Goal: Task Accomplishment & Management: Use online tool/utility

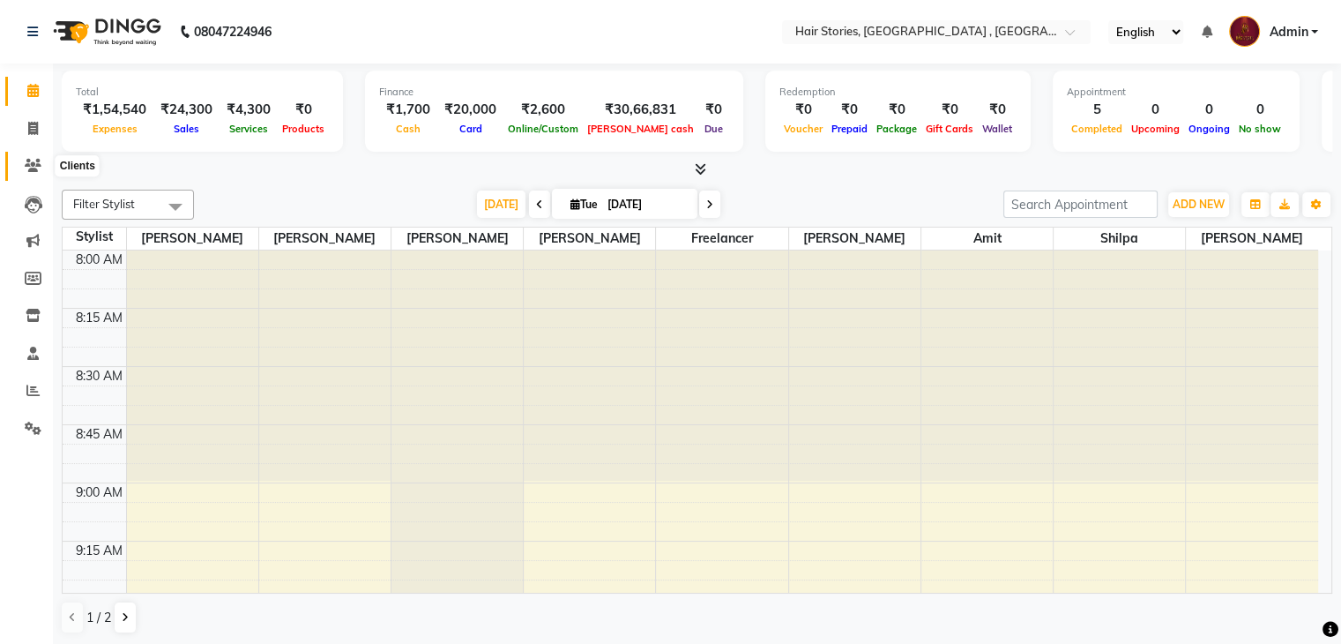
click at [39, 170] on icon at bounding box center [33, 165] width 17 height 13
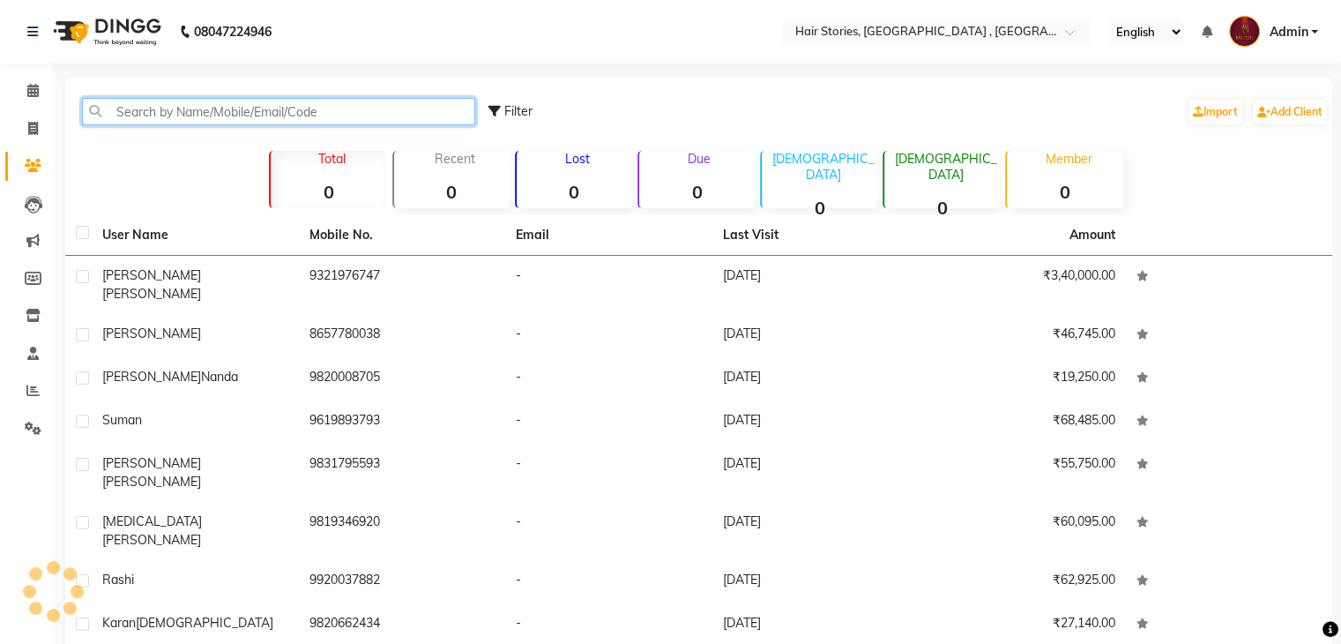
click at [139, 112] on input "text" at bounding box center [278, 111] width 393 height 27
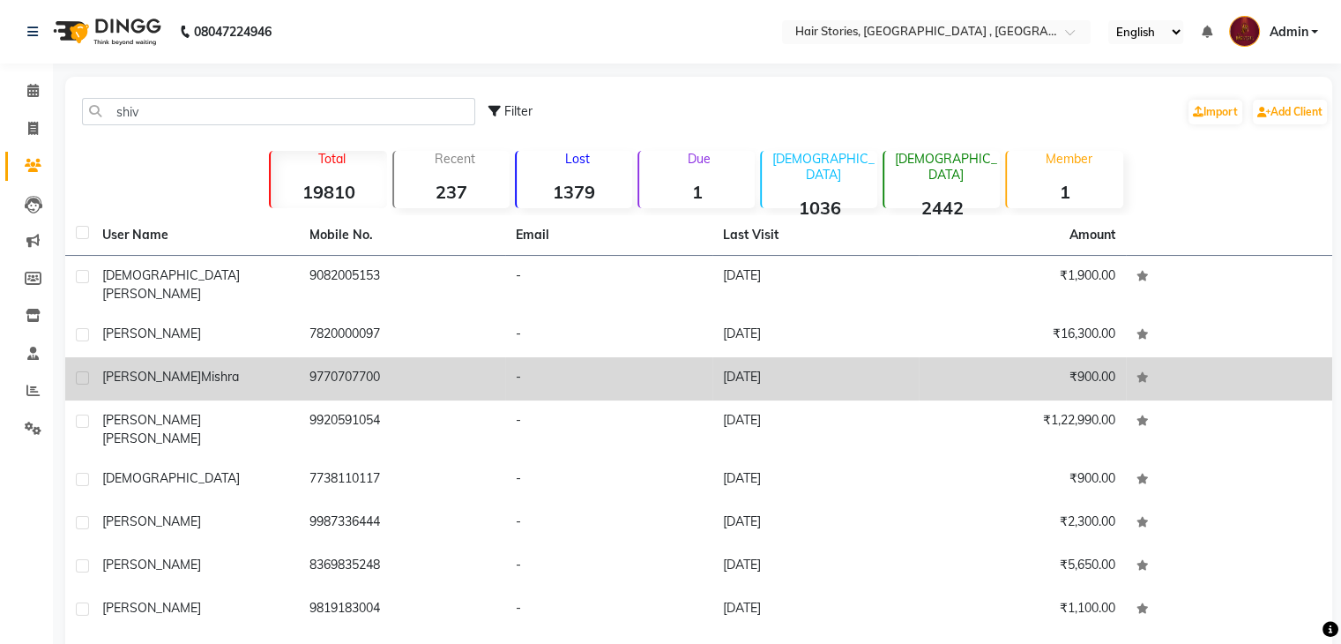
click at [125, 357] on td "[PERSON_NAME]" at bounding box center [195, 378] width 207 height 43
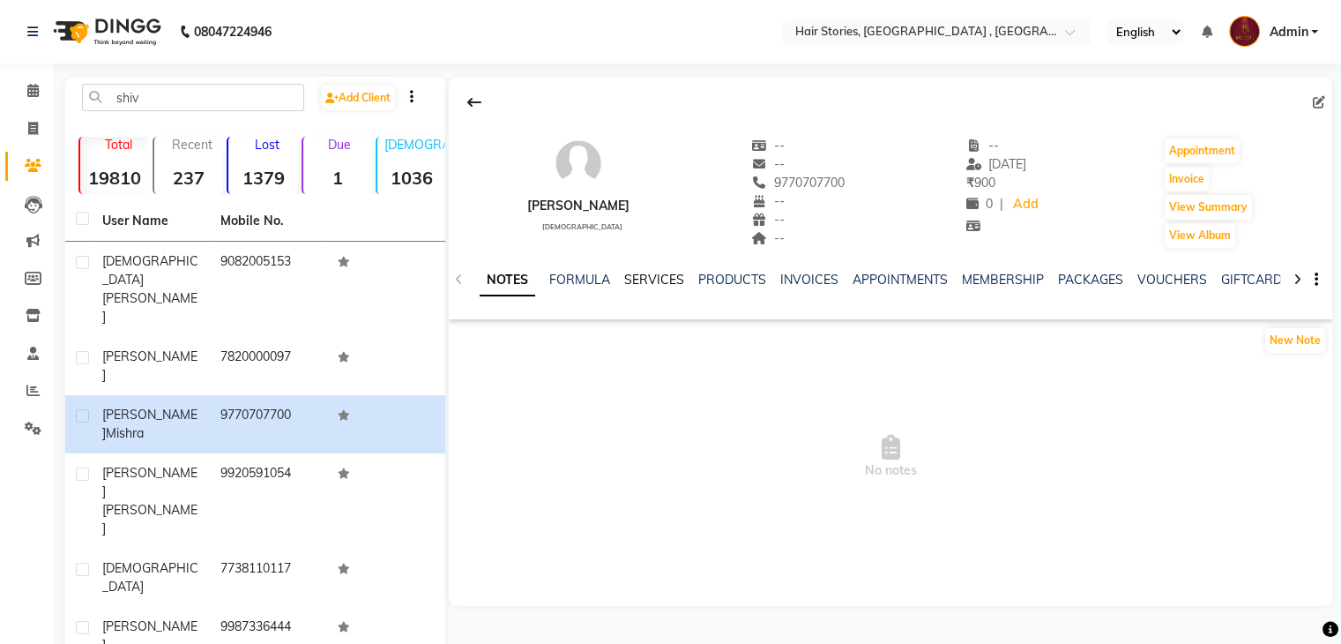
click at [629, 278] on link "SERVICES" at bounding box center [654, 280] width 60 height 16
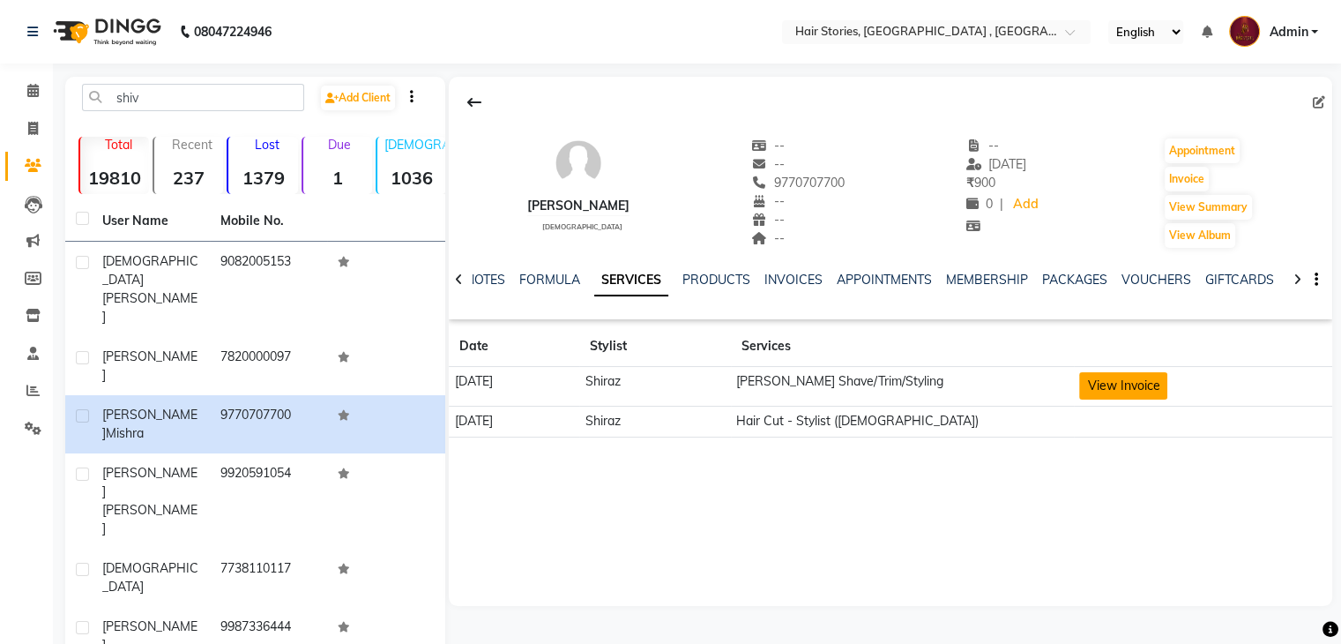
click at [1150, 385] on button "View Invoice" at bounding box center [1123, 385] width 88 height 27
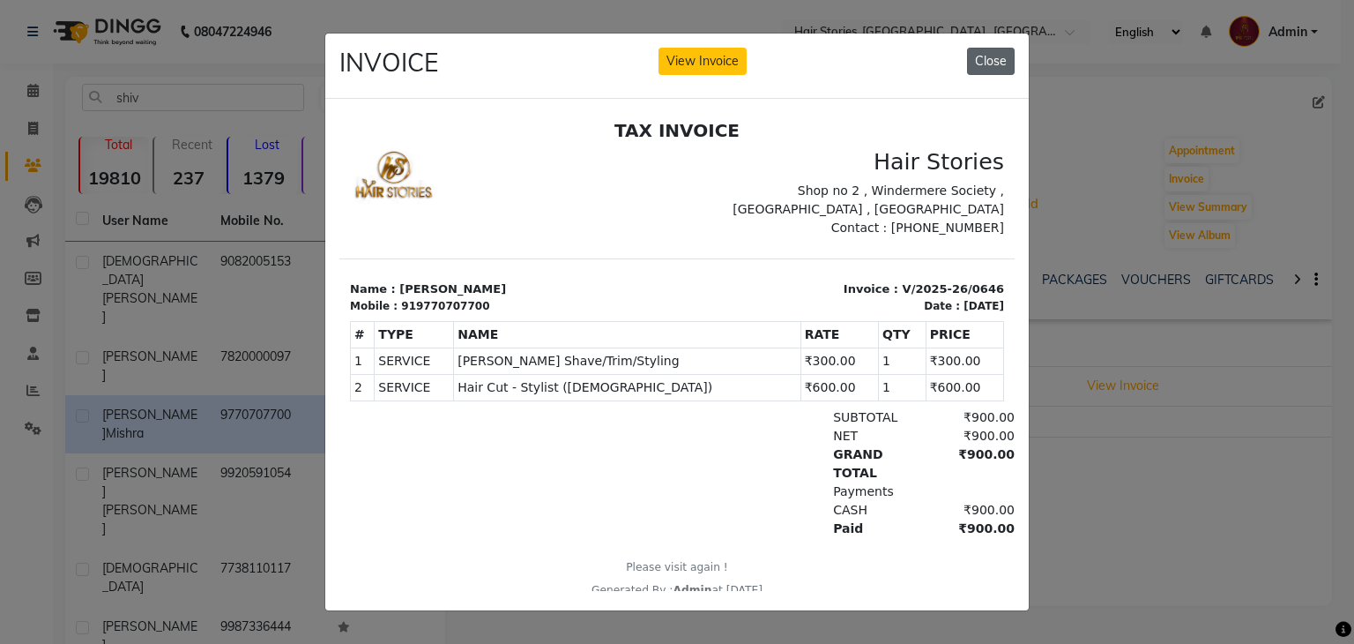
click at [984, 64] on button "Close" at bounding box center [991, 61] width 48 height 27
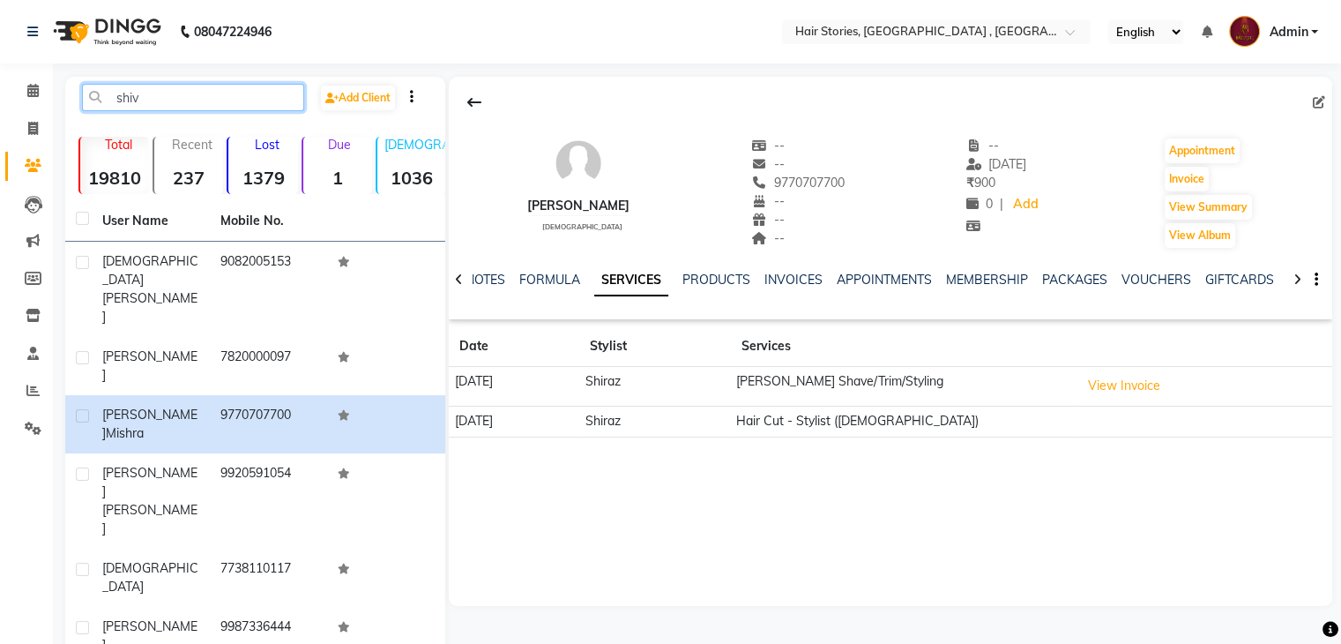
drag, startPoint x: 149, startPoint y: 94, endPoint x: 46, endPoint y: 113, distance: 104.8
click at [46, 113] on app-home "08047224946 Select Location × Hair Stories, Oshiwara , Andheri West English ENG…" at bounding box center [670, 480] width 1341 height 961
type input "h"
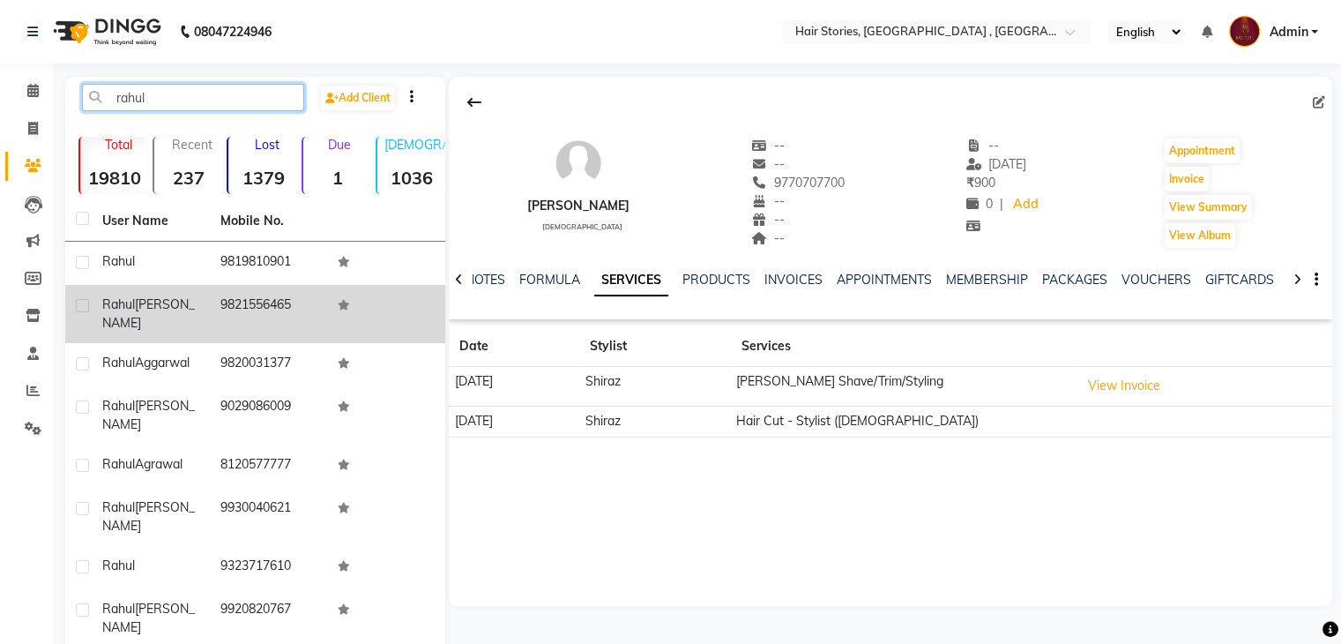
type input "rahul"
click at [156, 301] on span "[PERSON_NAME]" at bounding box center [148, 313] width 93 height 34
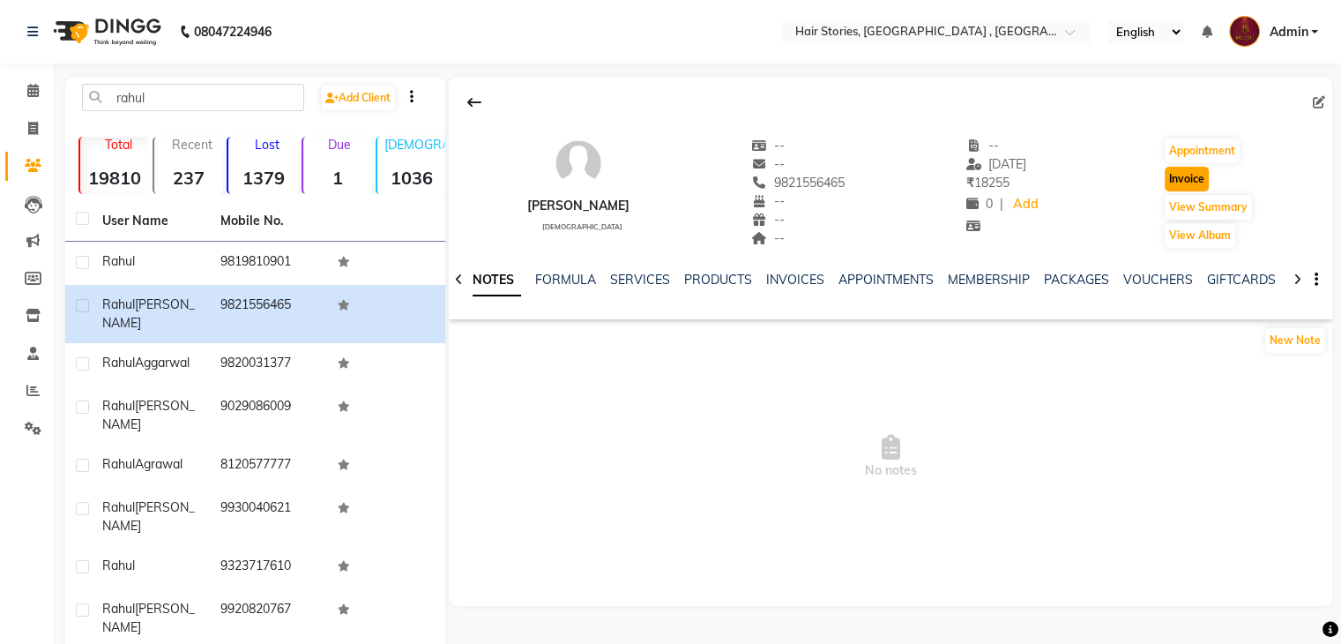
click at [1204, 185] on button "Invoice" at bounding box center [1187, 179] width 44 height 25
select select "service"
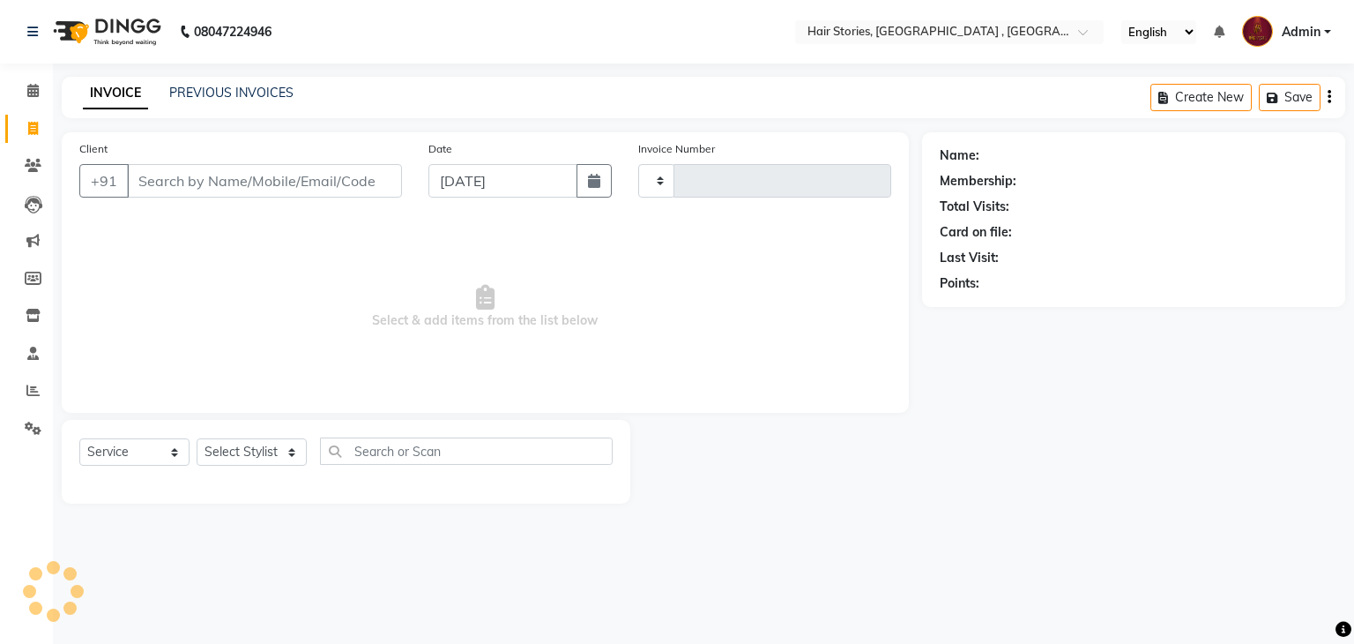
type input "1053"
select select "550"
type input "9821556465"
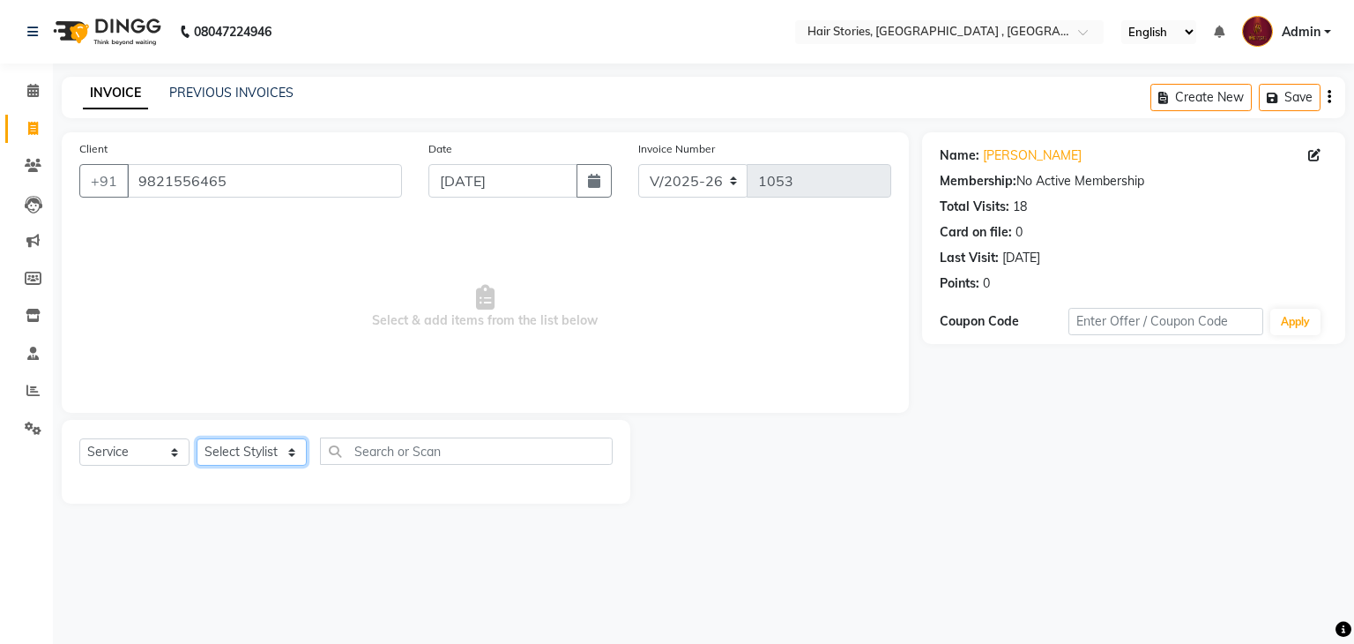
click at [264, 462] on select "Select Stylist [PERSON_NAME] [PERSON_NAME] Freelancer [PERSON_NAME] Neha [PERSO…" at bounding box center [252, 451] width 110 height 27
select select "7169"
click at [197, 439] on select "Select Stylist [PERSON_NAME] [PERSON_NAME] Freelancer [PERSON_NAME] Neha [PERSO…" at bounding box center [252, 451] width 110 height 27
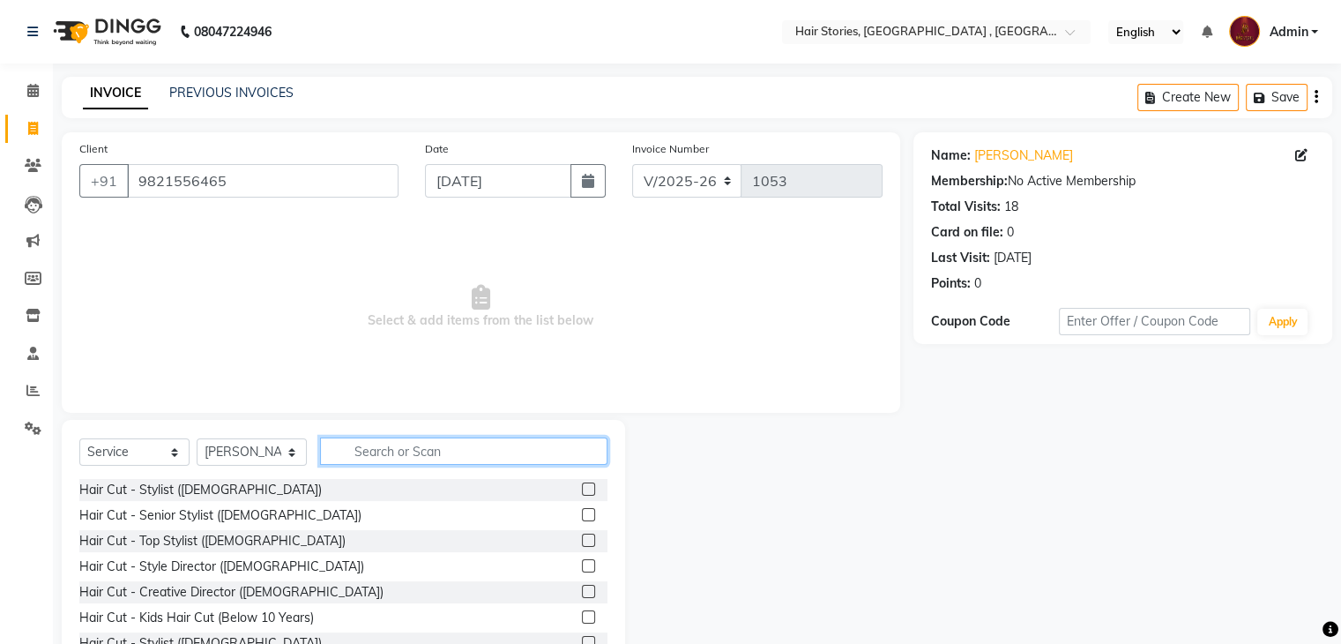
click at [377, 451] on input "text" at bounding box center [463, 450] width 287 height 27
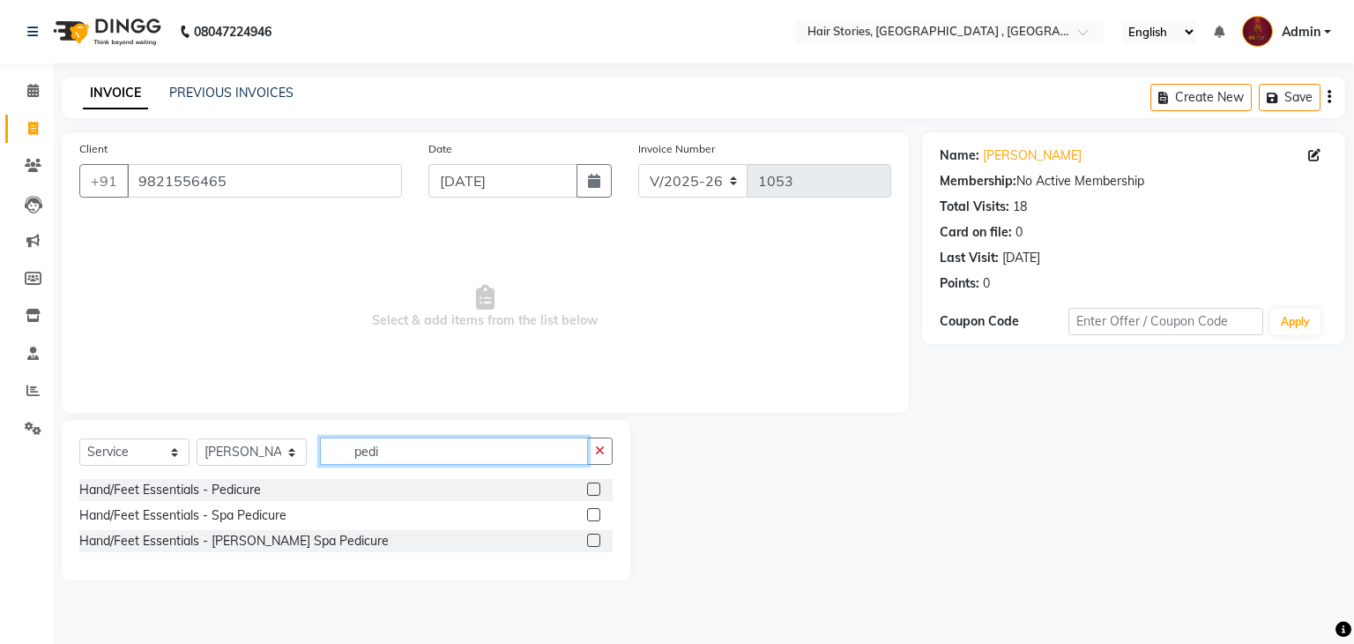
type input "pedi"
click at [593, 491] on label at bounding box center [593, 488] width 13 height 13
click at [593, 491] on input "checkbox" at bounding box center [592, 489] width 11 height 11
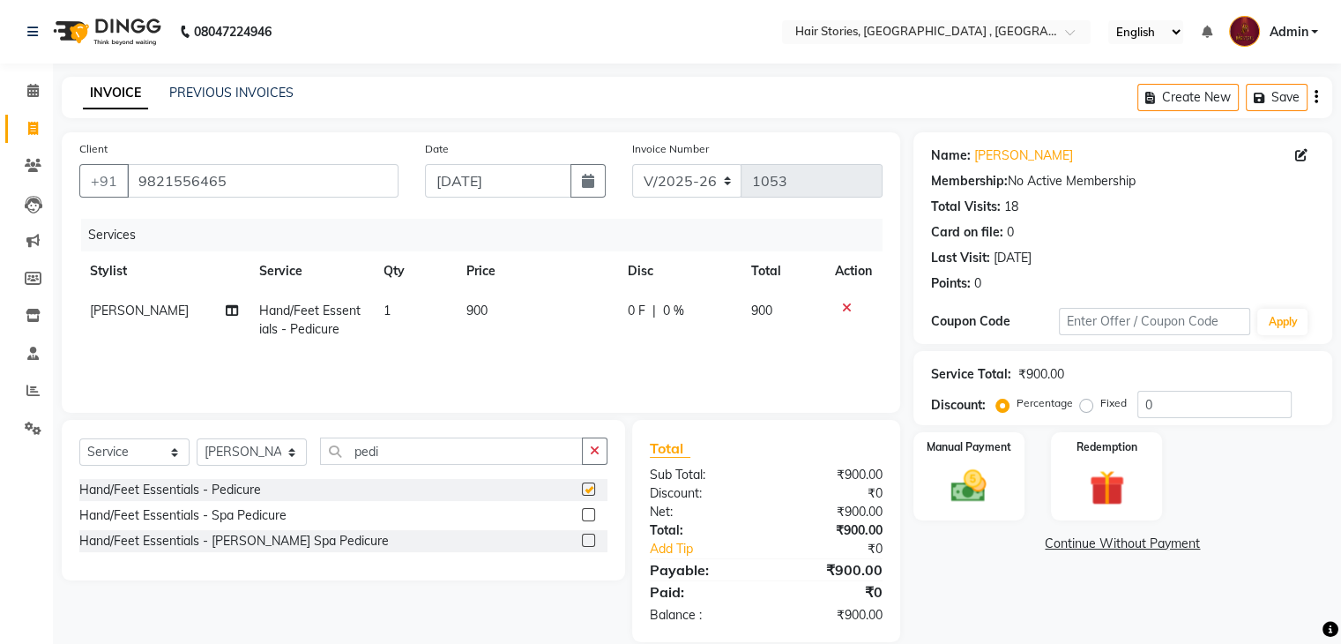
checkbox input "false"
click at [670, 318] on span "0 %" at bounding box center [673, 311] width 21 height 19
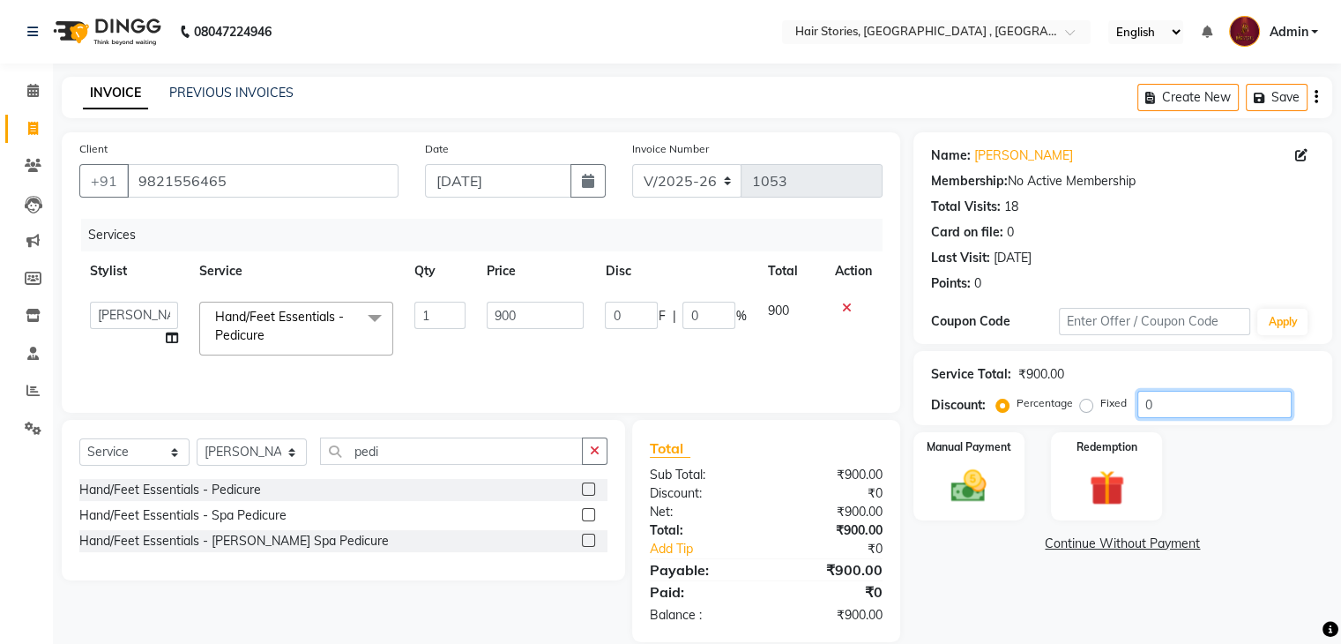
click at [1143, 406] on input "0" at bounding box center [1214, 404] width 154 height 27
type input "20"
type input "180"
type input "20"
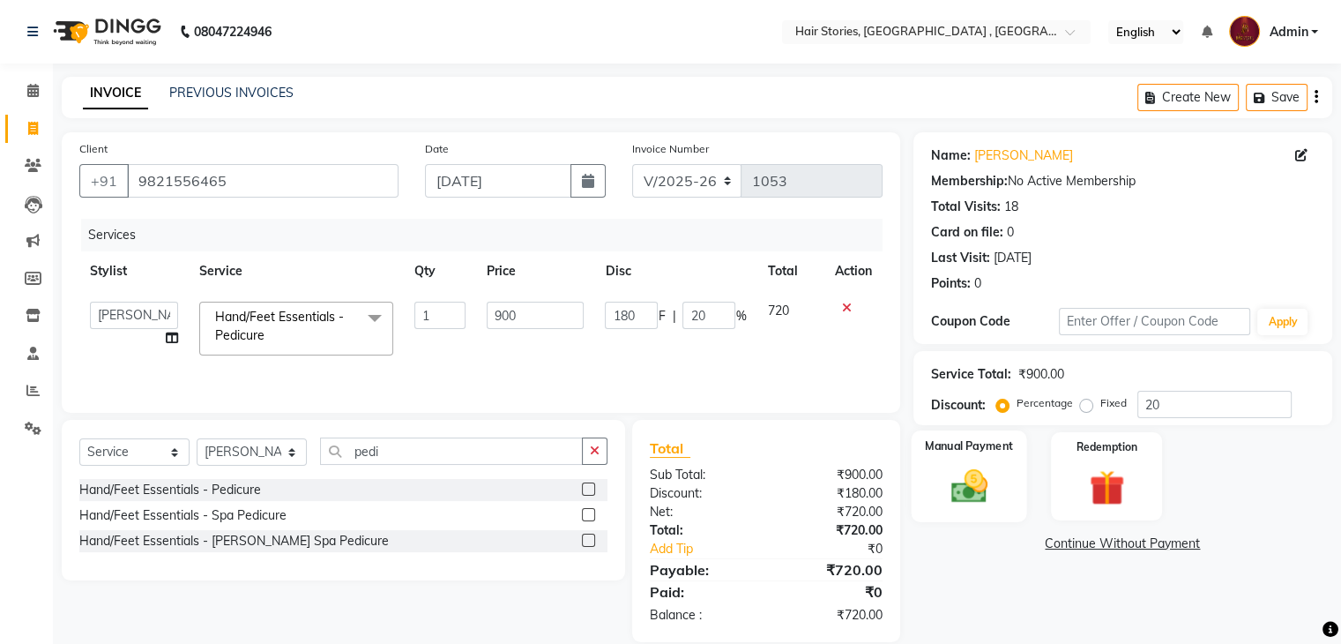
click at [988, 475] on img at bounding box center [968, 487] width 59 height 42
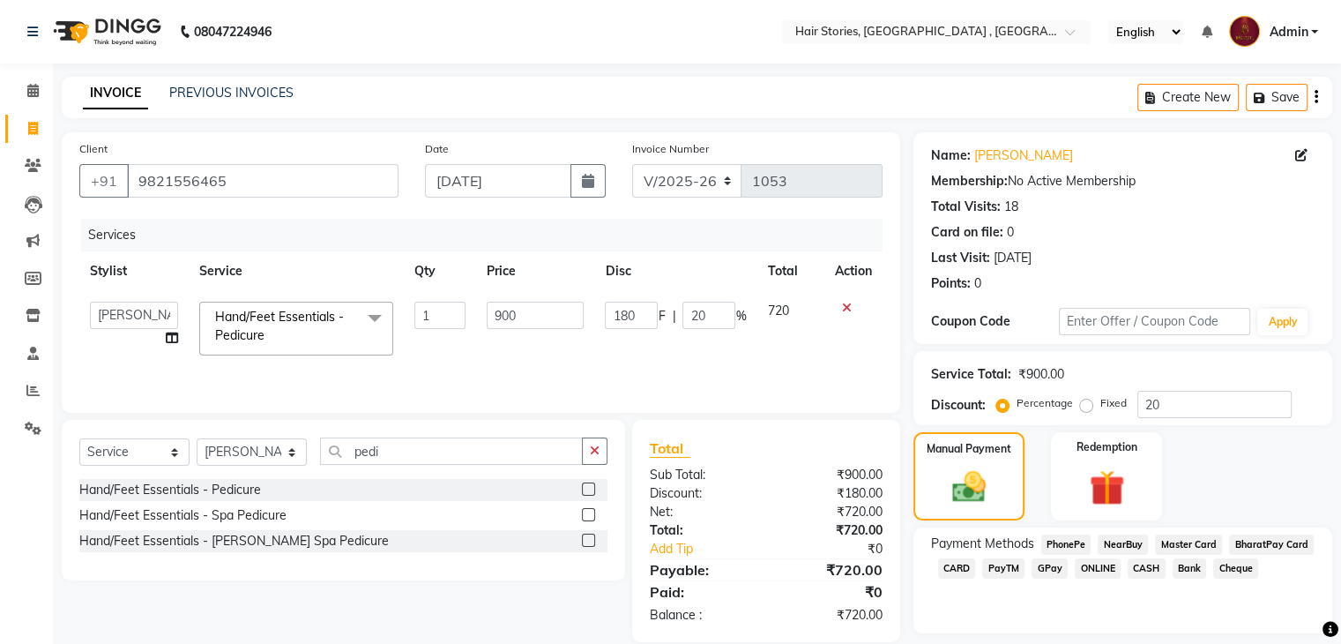
click at [1158, 572] on span "CASH" at bounding box center [1147, 568] width 38 height 20
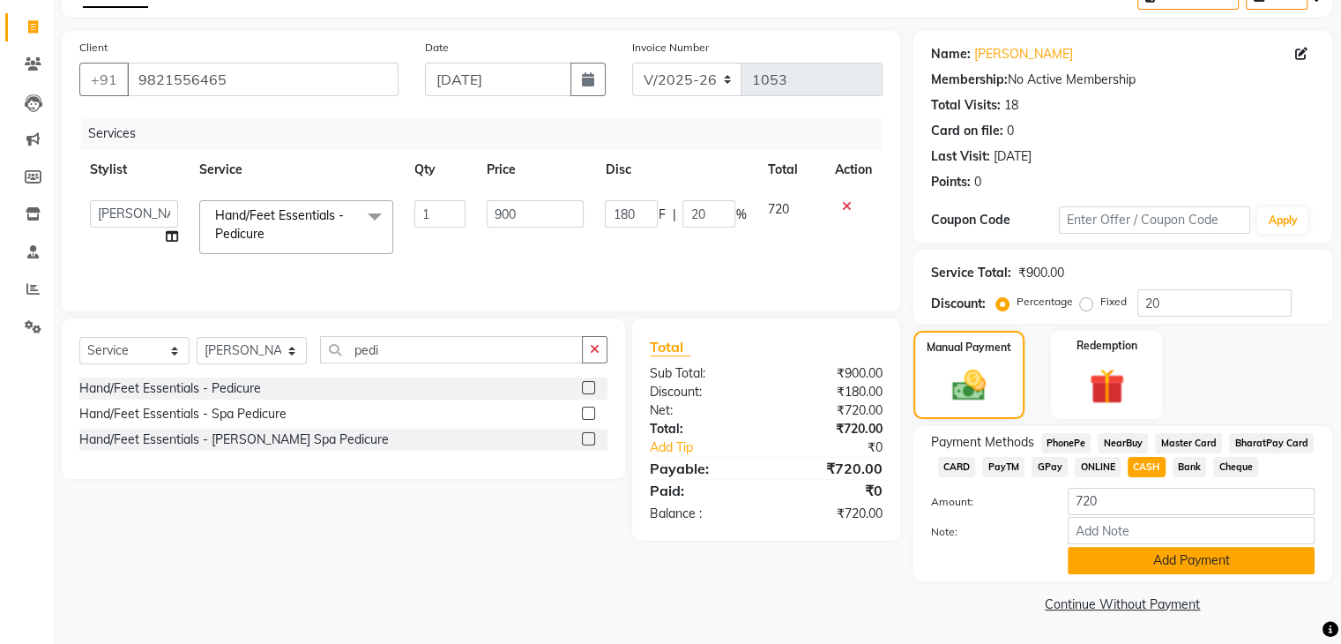
click at [1202, 550] on button "Add Payment" at bounding box center [1191, 560] width 247 height 27
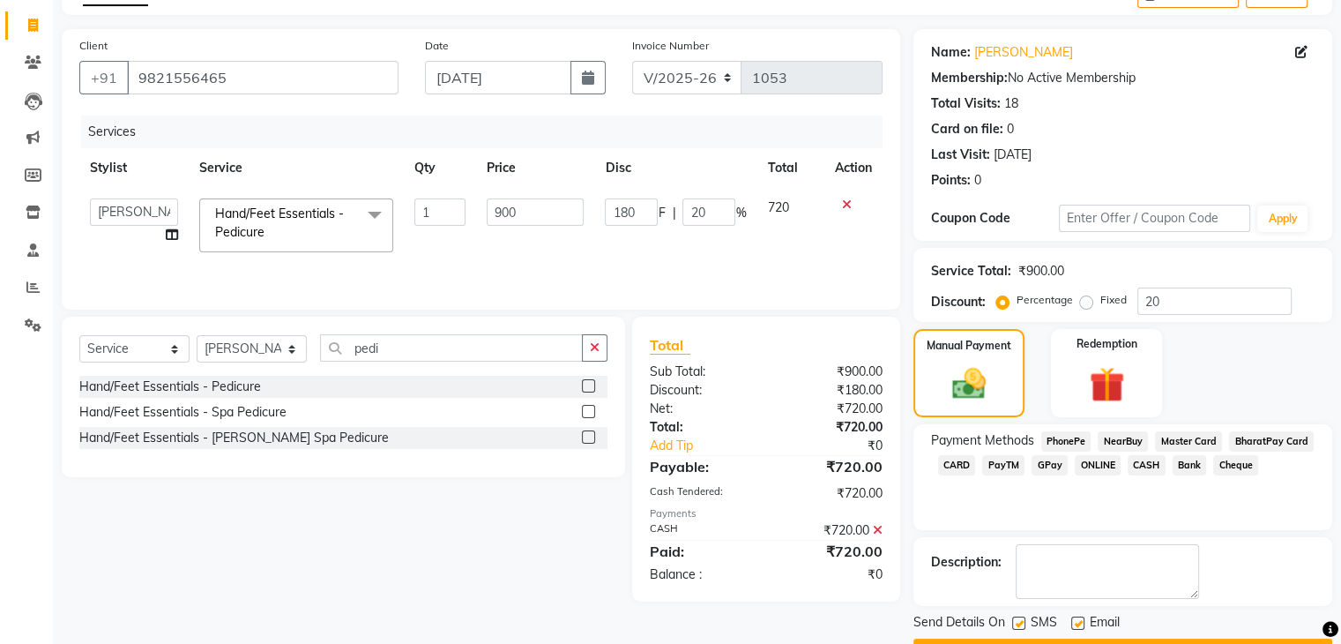
scroll to position [151, 0]
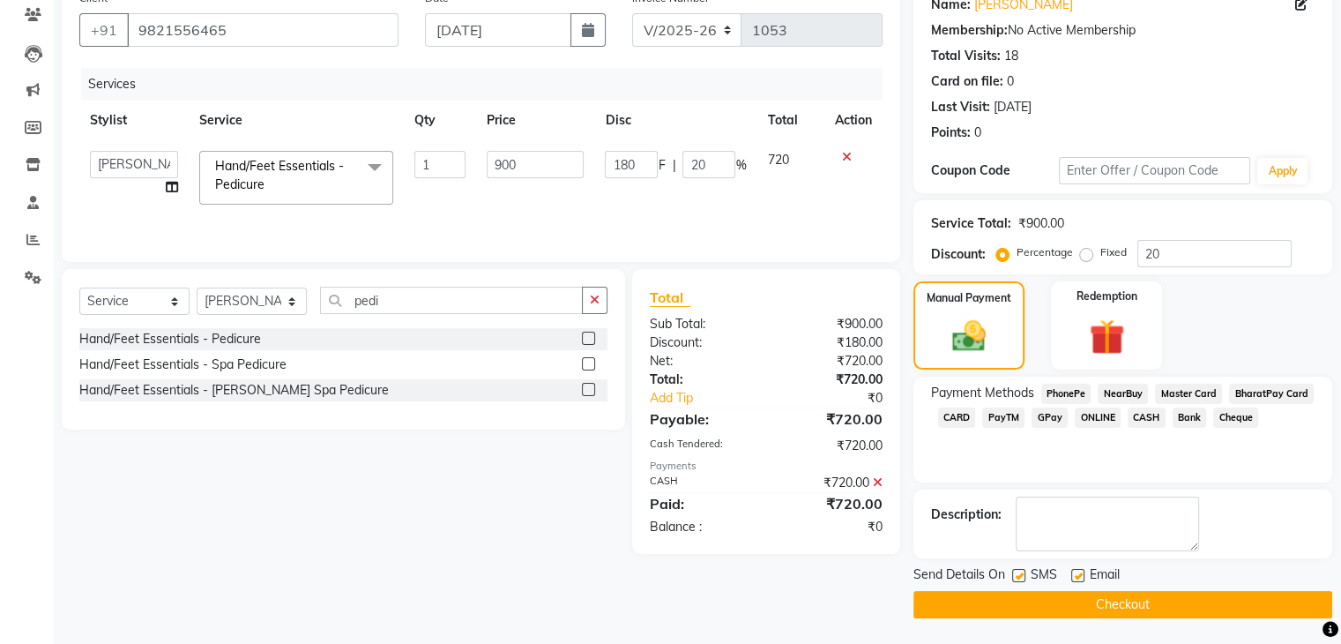
click at [1078, 572] on label at bounding box center [1077, 575] width 13 height 13
click at [1078, 572] on input "checkbox" at bounding box center [1076, 575] width 11 height 11
checkbox input "false"
click at [1019, 565] on div "SMS" at bounding box center [1041, 576] width 59 height 22
click at [1019, 569] on label at bounding box center [1018, 575] width 13 height 13
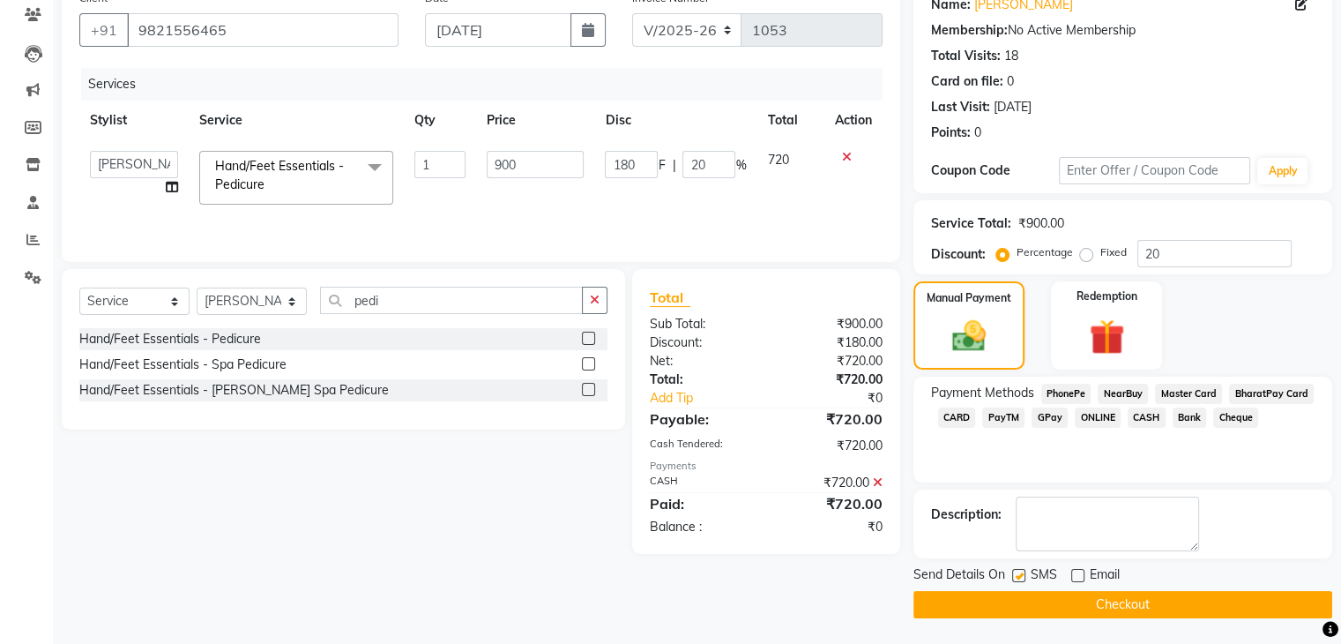
click at [1019, 570] on input "checkbox" at bounding box center [1017, 575] width 11 height 11
checkbox input "false"
click at [1019, 606] on button "Checkout" at bounding box center [1122, 604] width 419 height 27
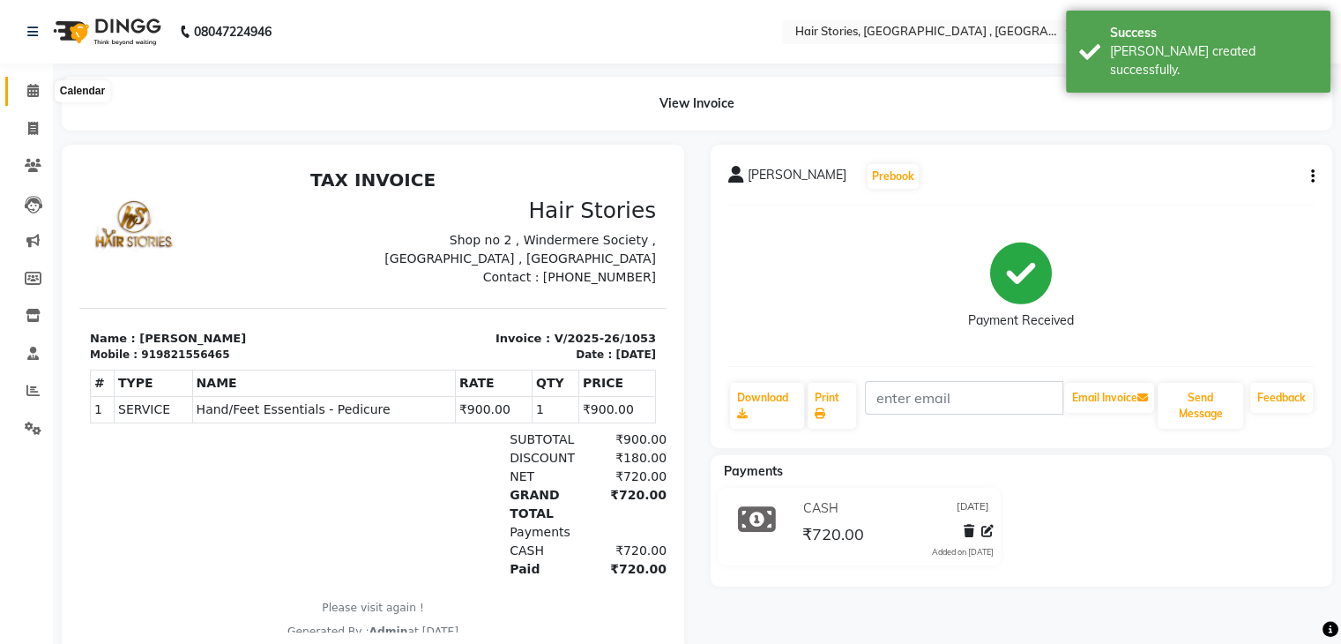
click at [32, 98] on span at bounding box center [33, 91] width 31 height 20
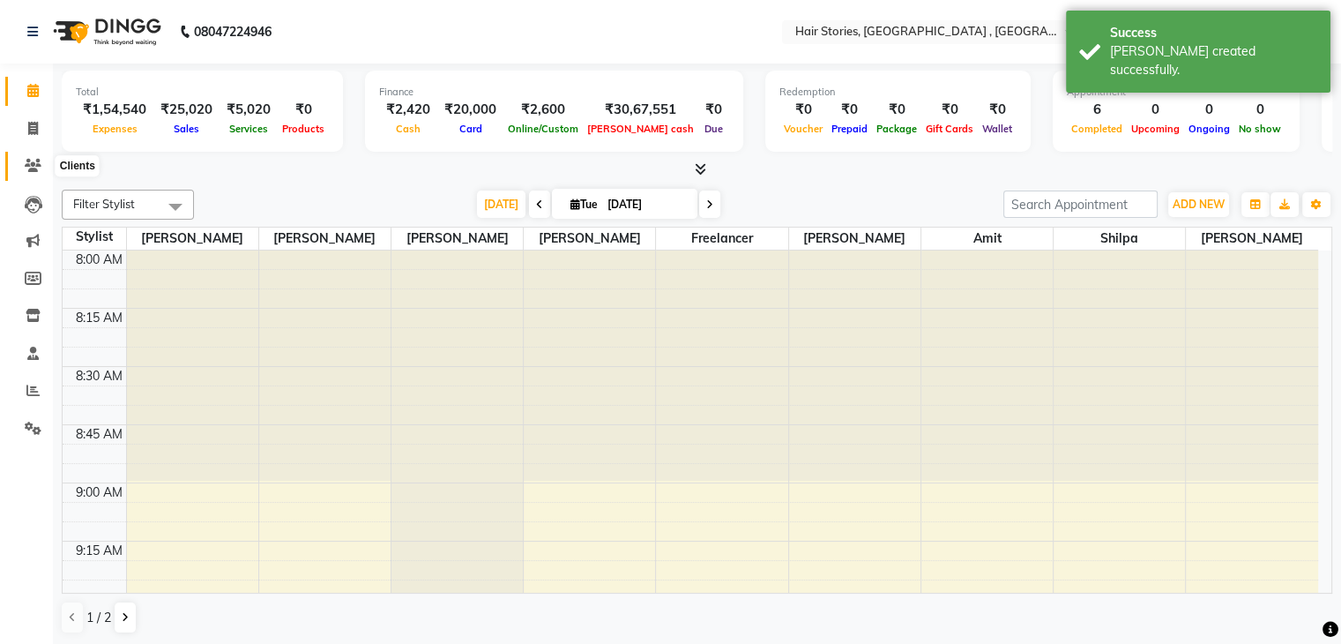
click at [26, 170] on icon at bounding box center [33, 165] width 17 height 13
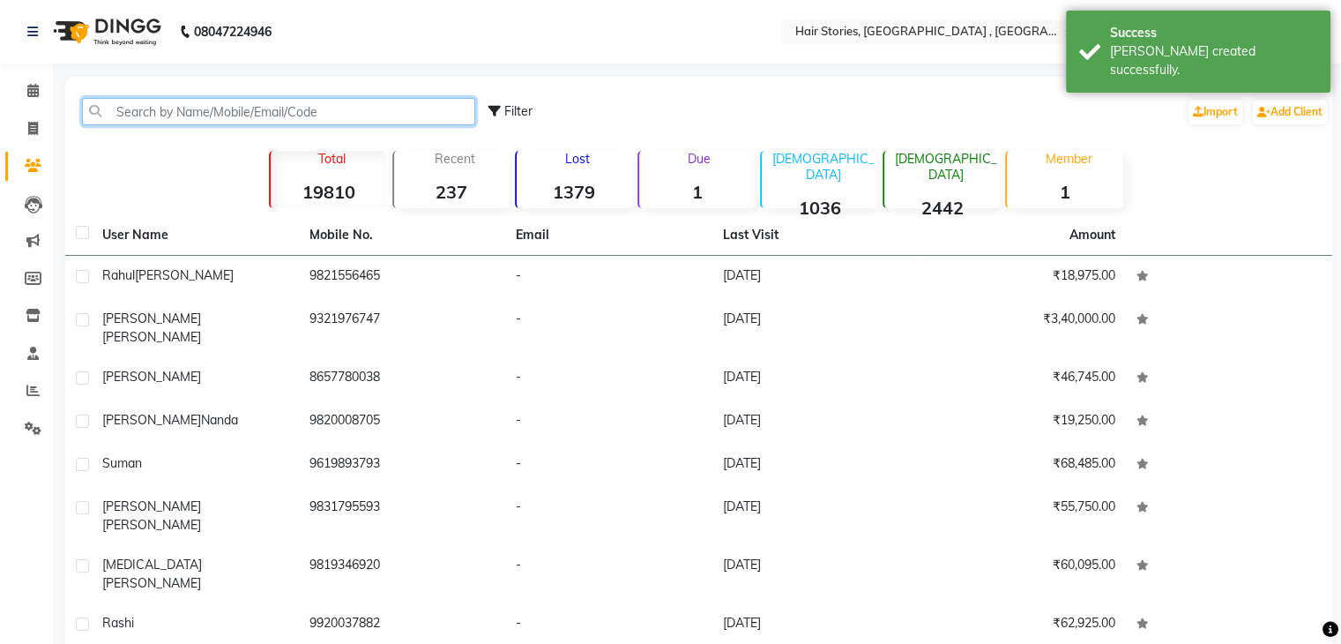
click at [174, 116] on input "text" at bounding box center [278, 111] width 393 height 27
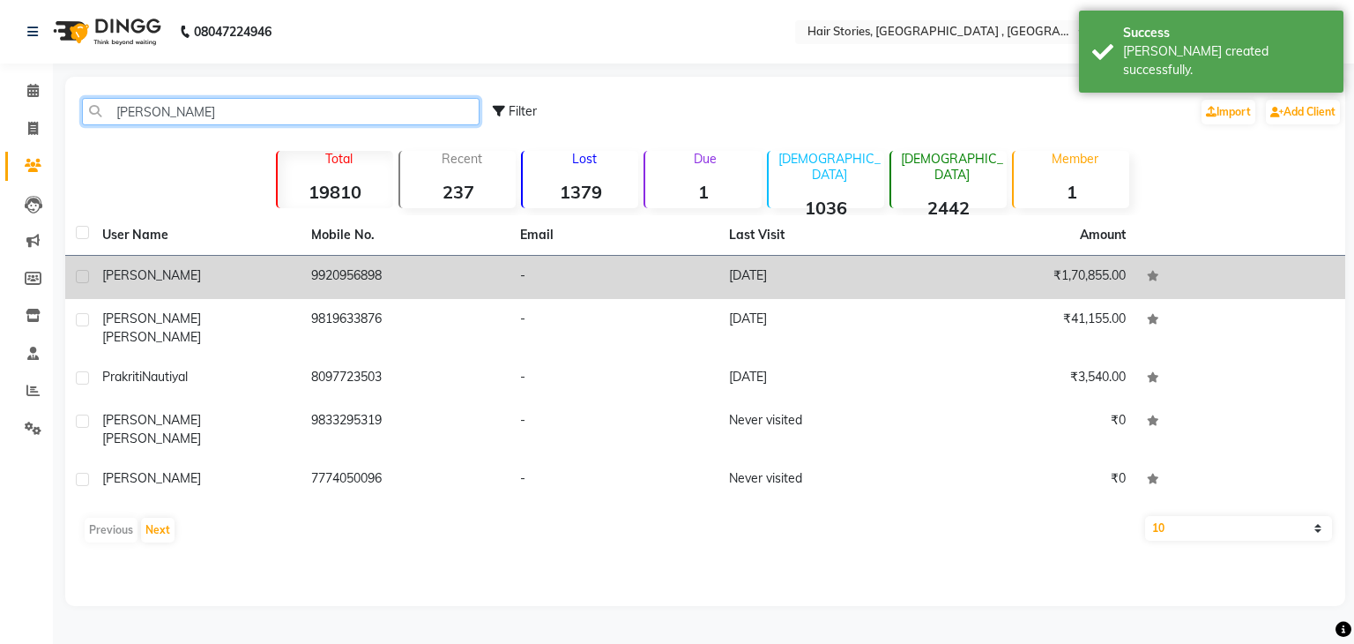
type input "[PERSON_NAME]"
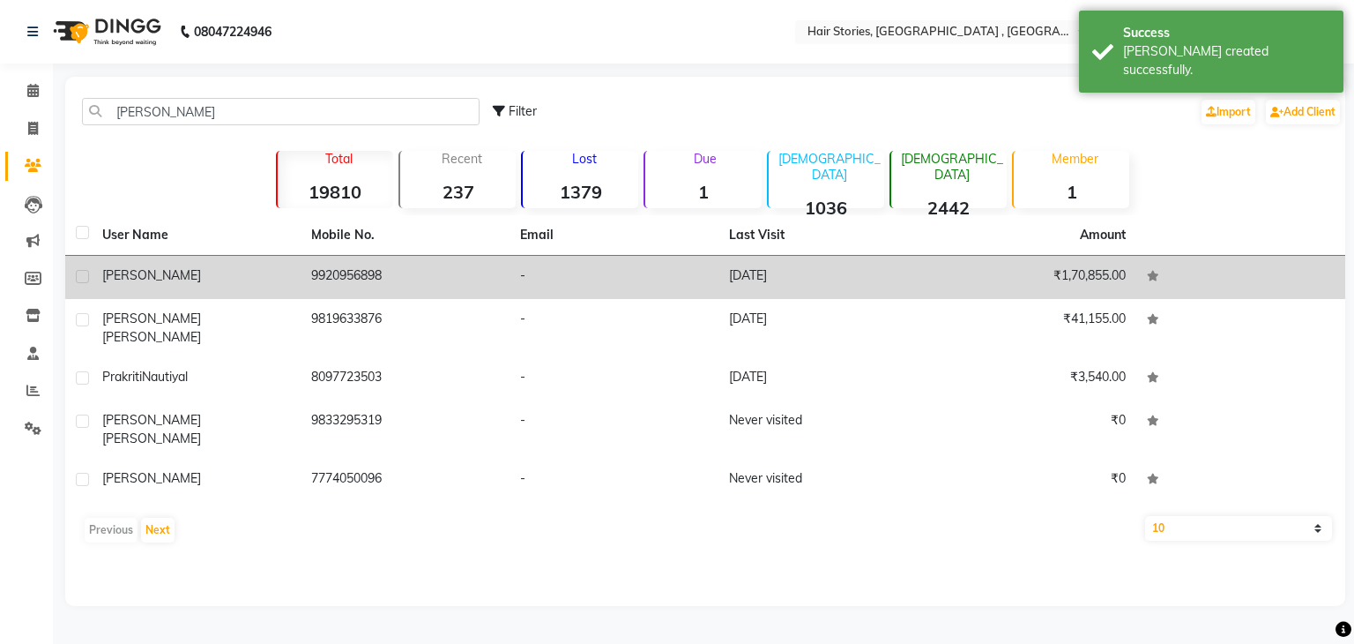
click at [115, 269] on span "[PERSON_NAME]" at bounding box center [151, 275] width 99 height 16
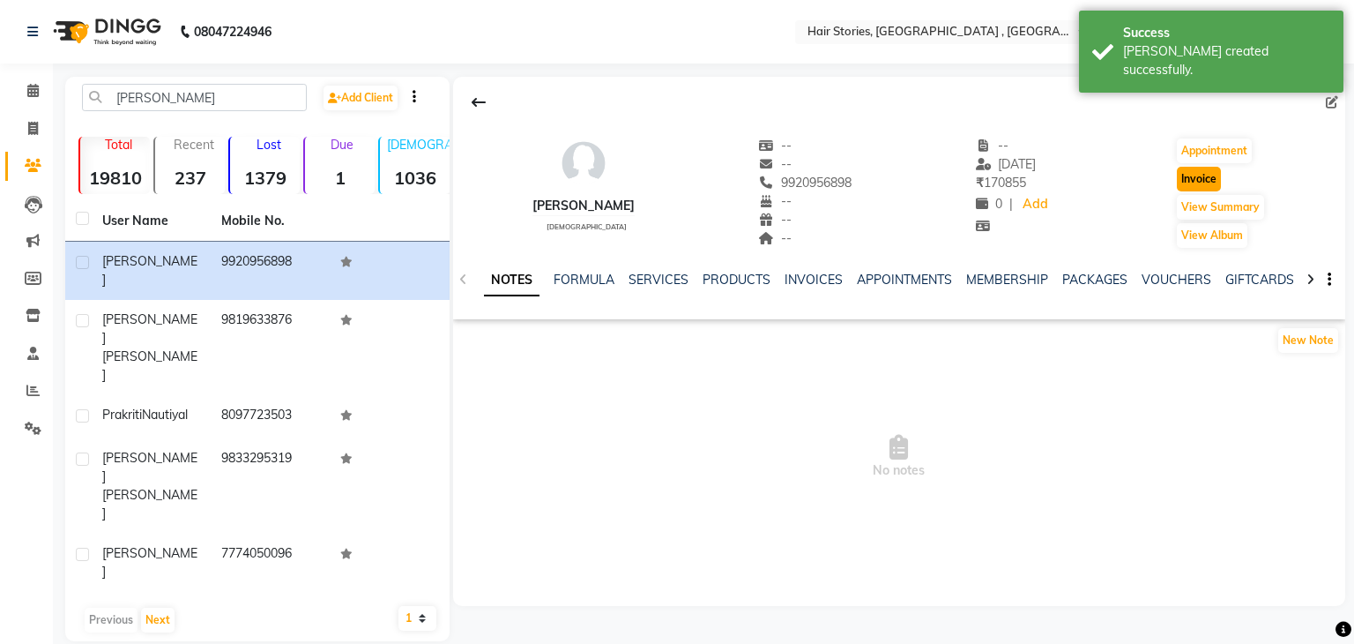
click at [1204, 172] on button "Invoice" at bounding box center [1199, 179] width 44 height 25
select select "service"
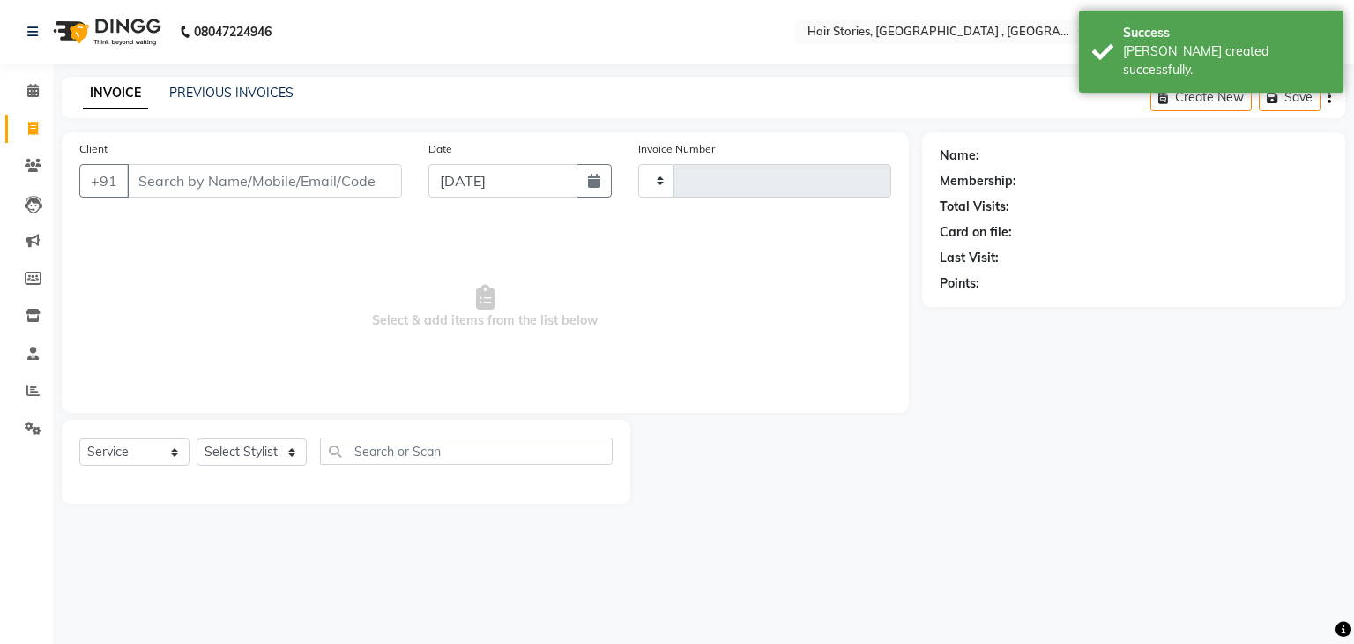
type input "1054"
select select "550"
type input "9920956898"
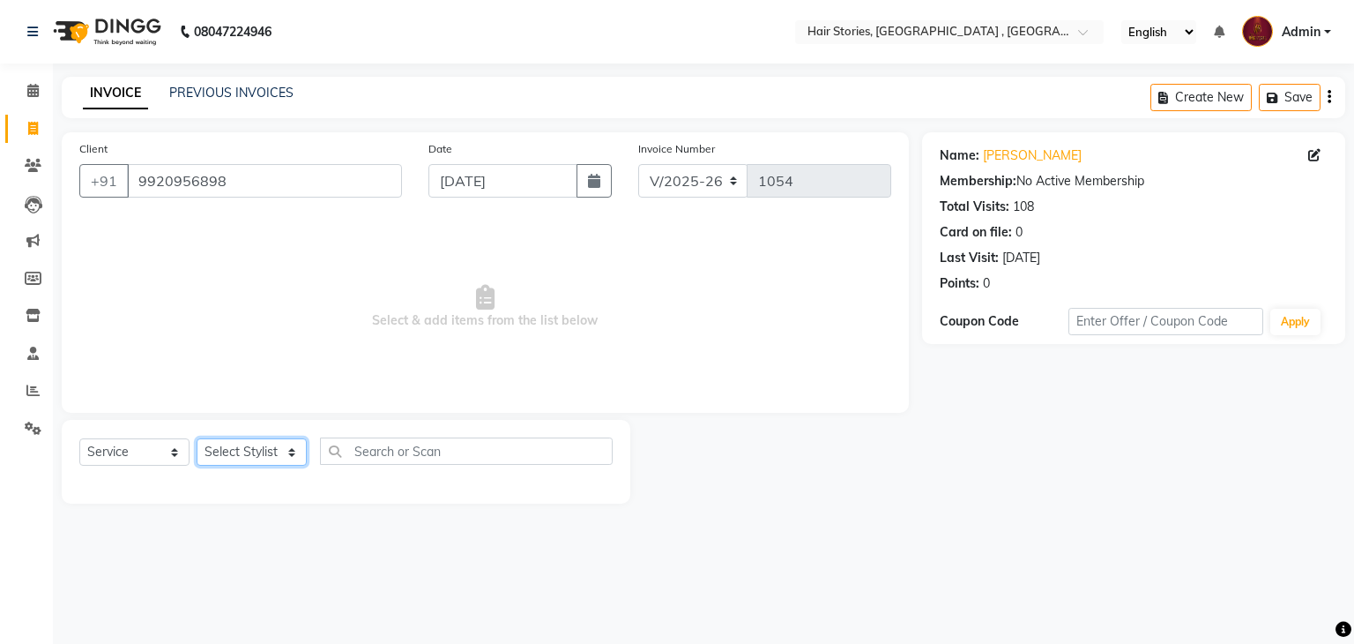
click at [275, 466] on select "Select Stylist [PERSON_NAME] [PERSON_NAME] Freelancer [PERSON_NAME] Neha [PERSO…" at bounding box center [252, 451] width 110 height 27
select select "87455"
click at [197, 439] on select "Select Stylist [PERSON_NAME] [PERSON_NAME] Freelancer [PERSON_NAME] Neha [PERSO…" at bounding box center [252, 451] width 110 height 27
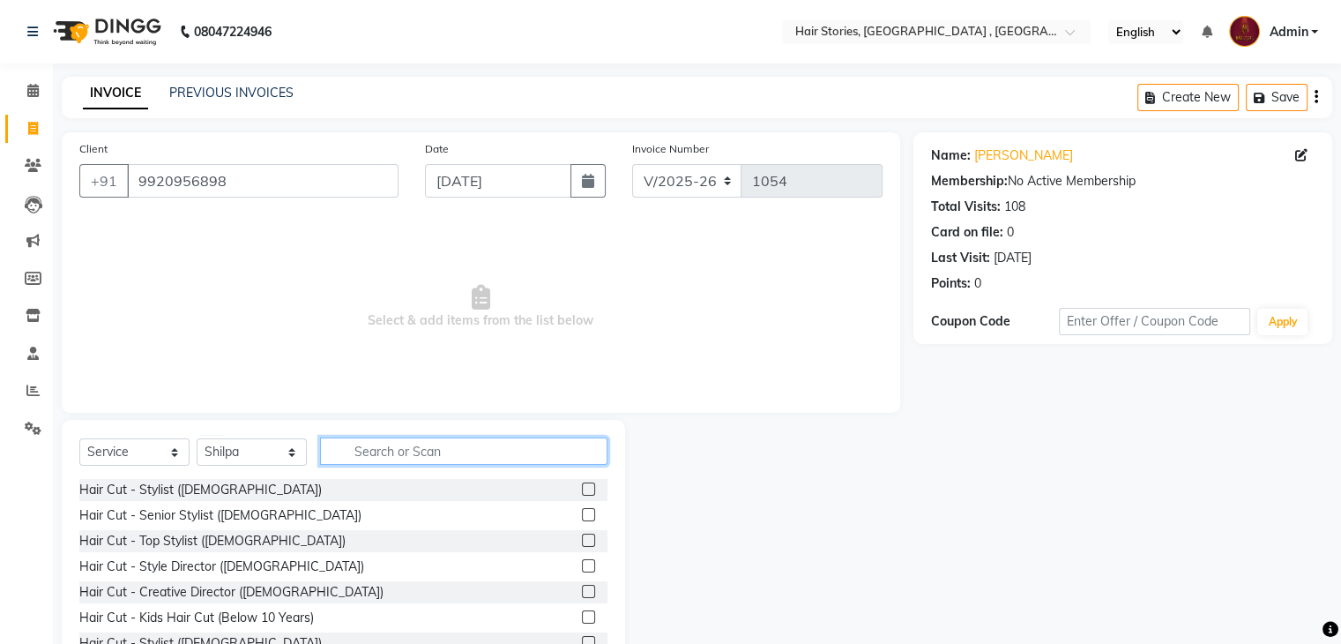
click at [446, 460] on input "text" at bounding box center [463, 450] width 287 height 27
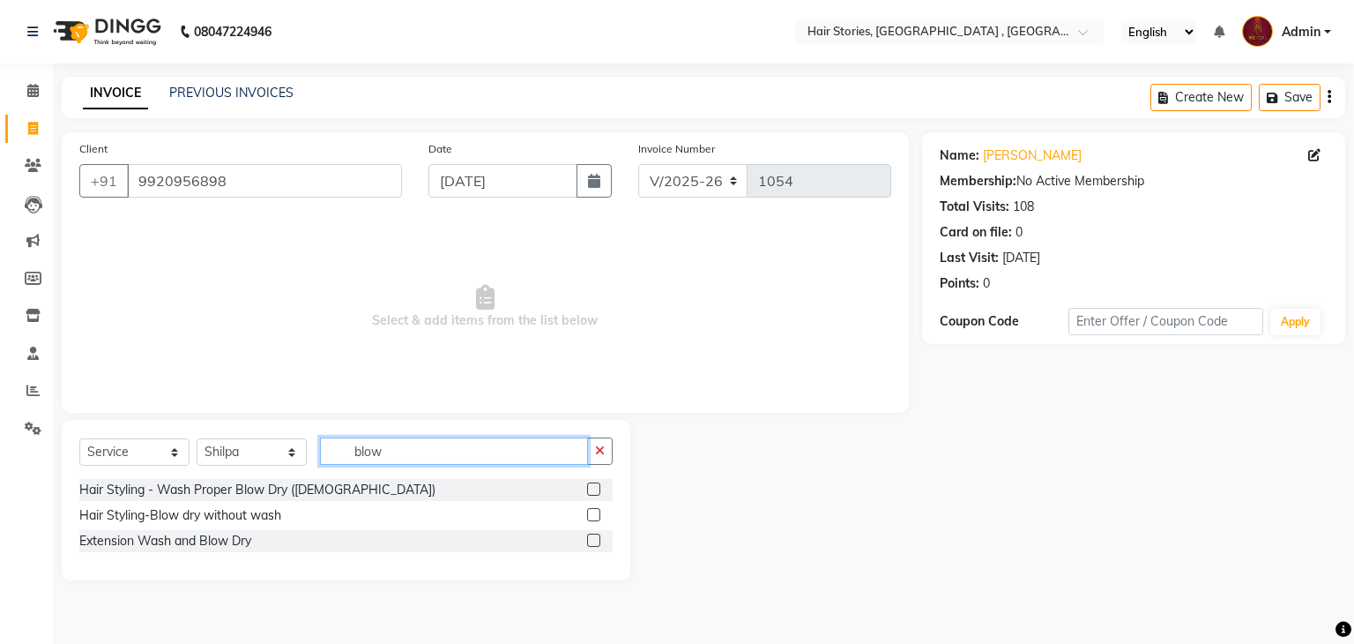
type input "blow"
click at [592, 492] on label at bounding box center [593, 488] width 13 height 13
click at [592, 492] on input "checkbox" at bounding box center [592, 489] width 11 height 11
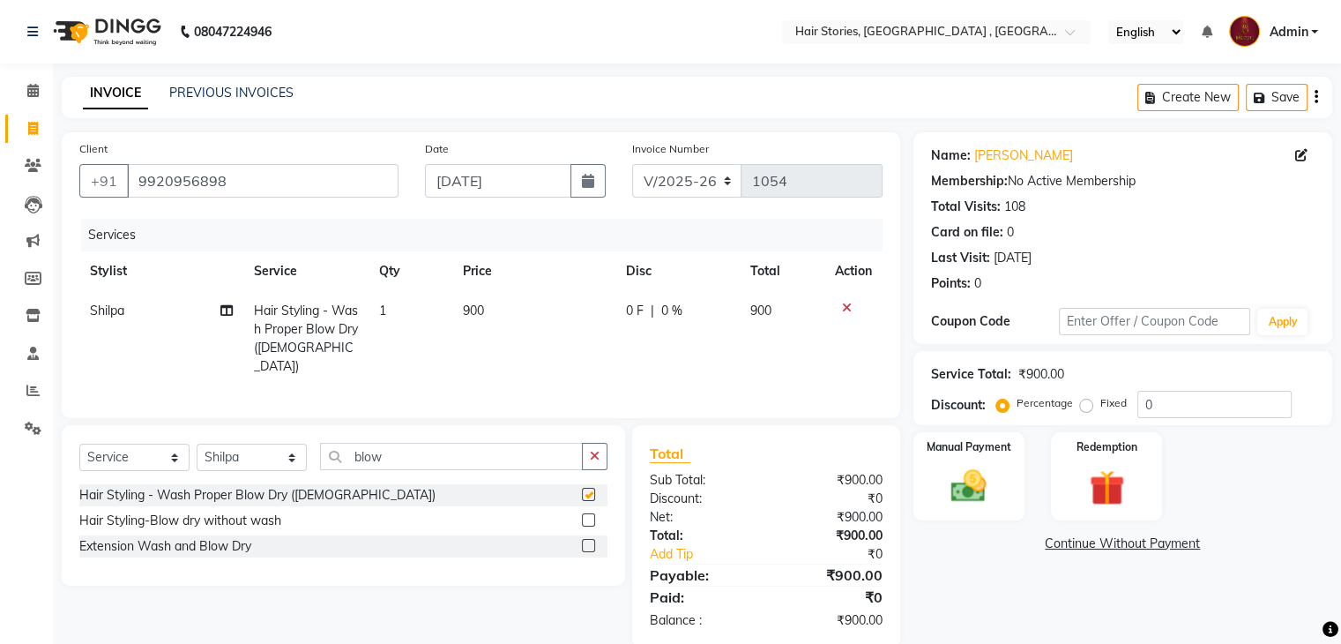
checkbox input "false"
click at [484, 296] on td "900" at bounding box center [533, 338] width 163 height 95
select select "87455"
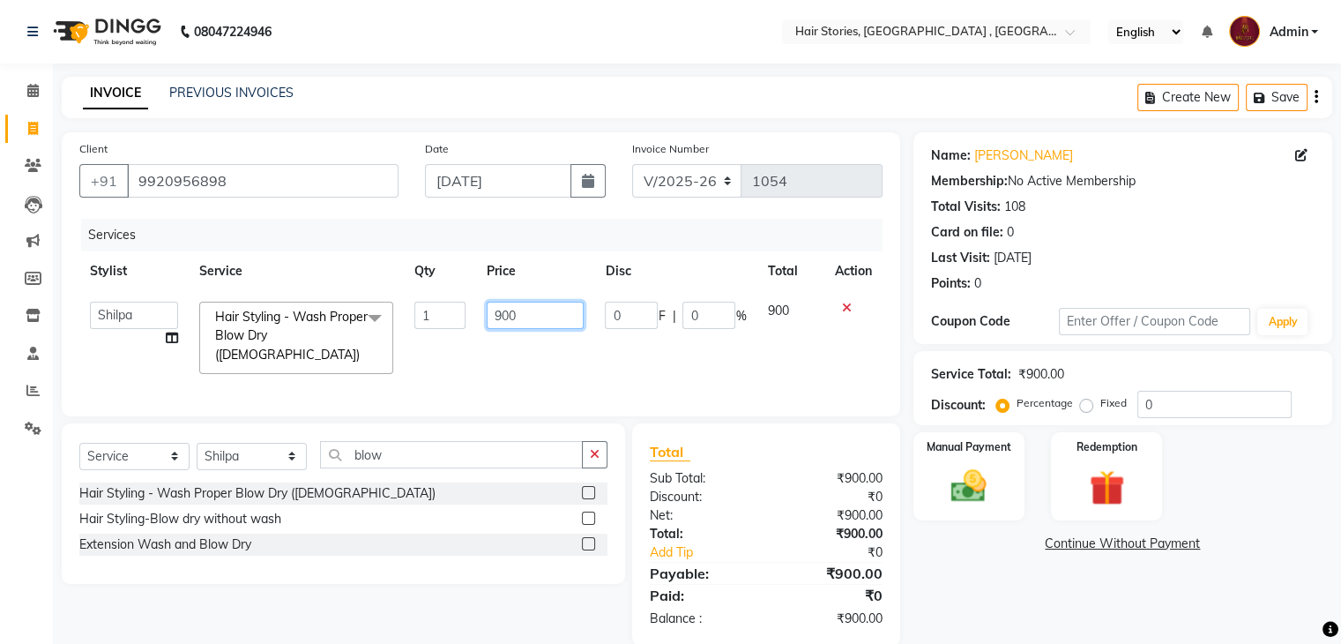
drag, startPoint x: 527, startPoint y: 323, endPoint x: 444, endPoint y: 304, distance: 84.9
click at [444, 304] on tr "[PERSON_NAME] [PERSON_NAME] Freelancer [PERSON_NAME] Neha [PERSON_NAME] [PERSON…" at bounding box center [480, 337] width 803 height 93
type input "700"
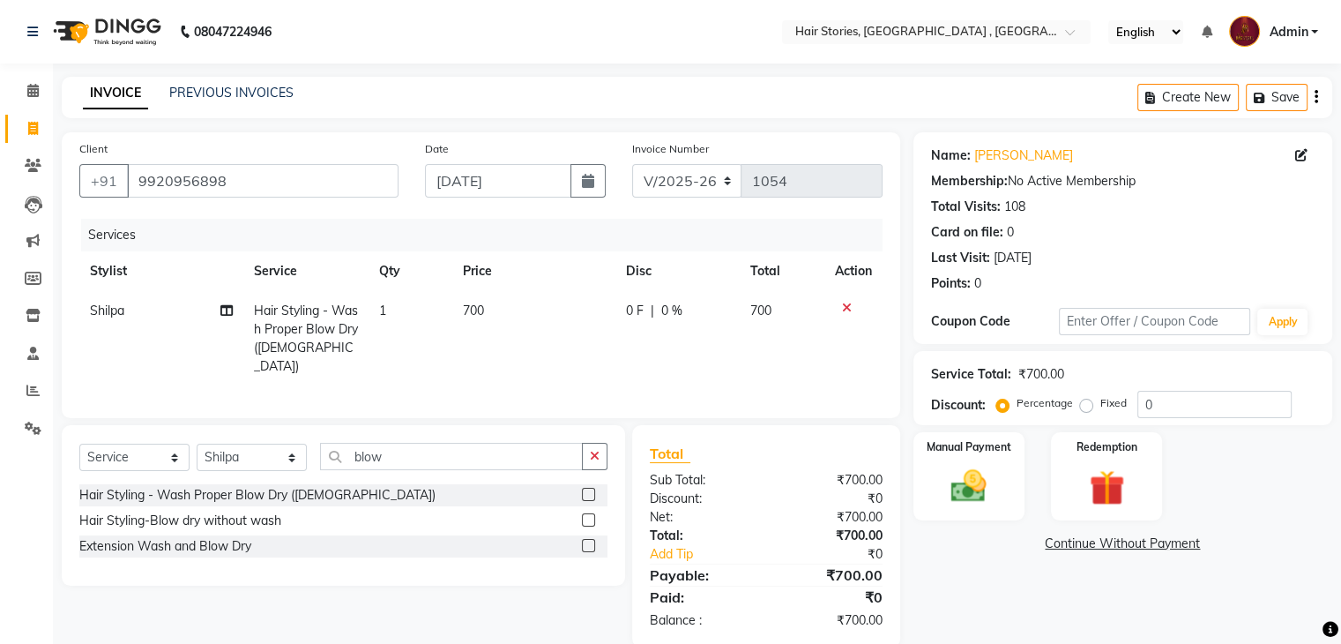
click at [998, 612] on div "Name: [PERSON_NAME] Membership: No Active Membership Total Visits: 108 Card on …" at bounding box center [1129, 389] width 432 height 515
click at [963, 493] on img at bounding box center [968, 487] width 59 height 42
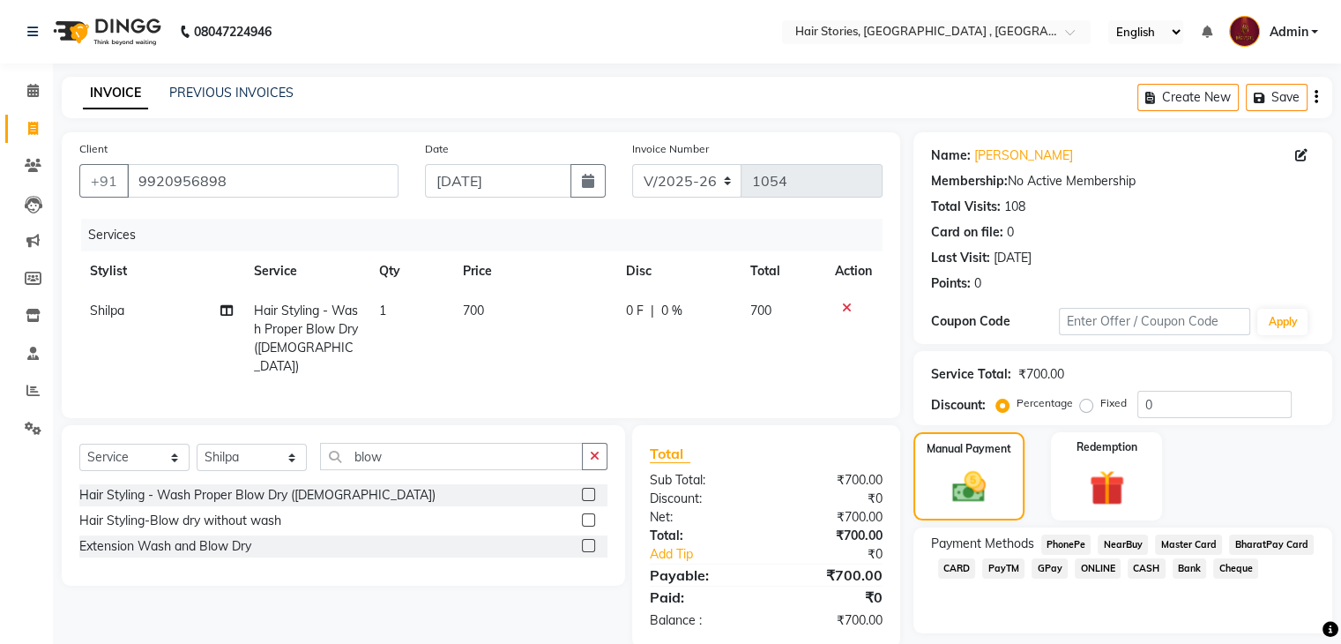
click at [1033, 565] on span "GPay" at bounding box center [1050, 568] width 36 height 20
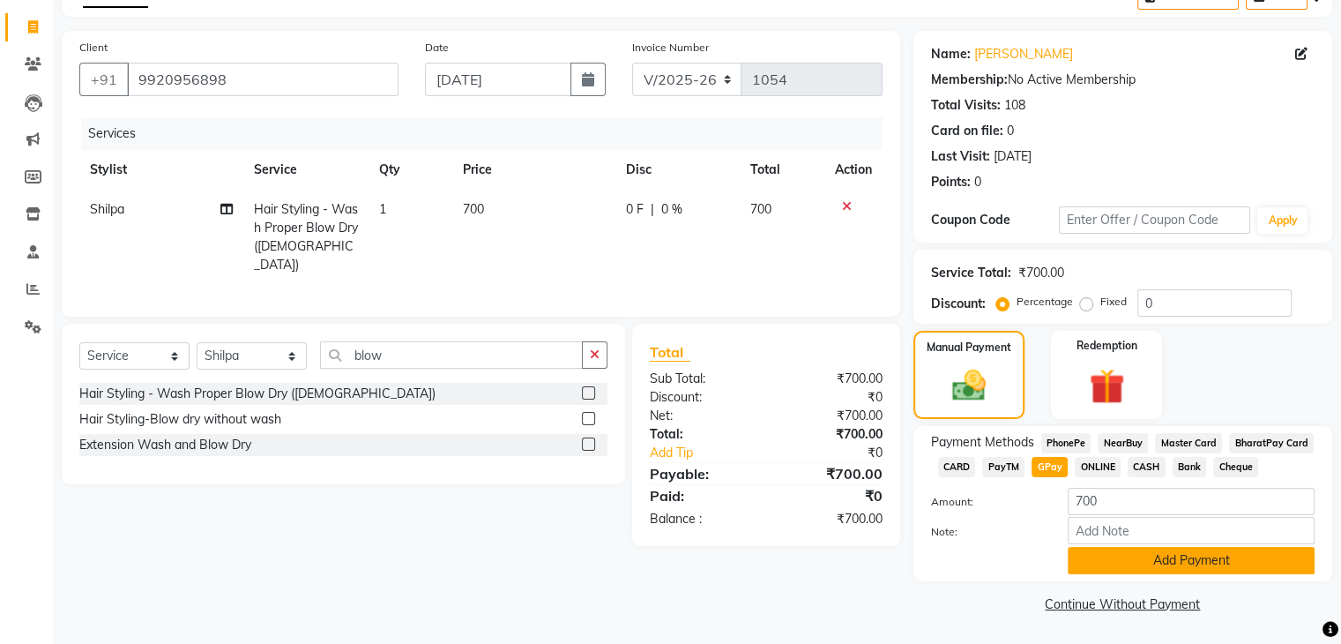
click at [1174, 570] on button "Add Payment" at bounding box center [1191, 560] width 247 height 27
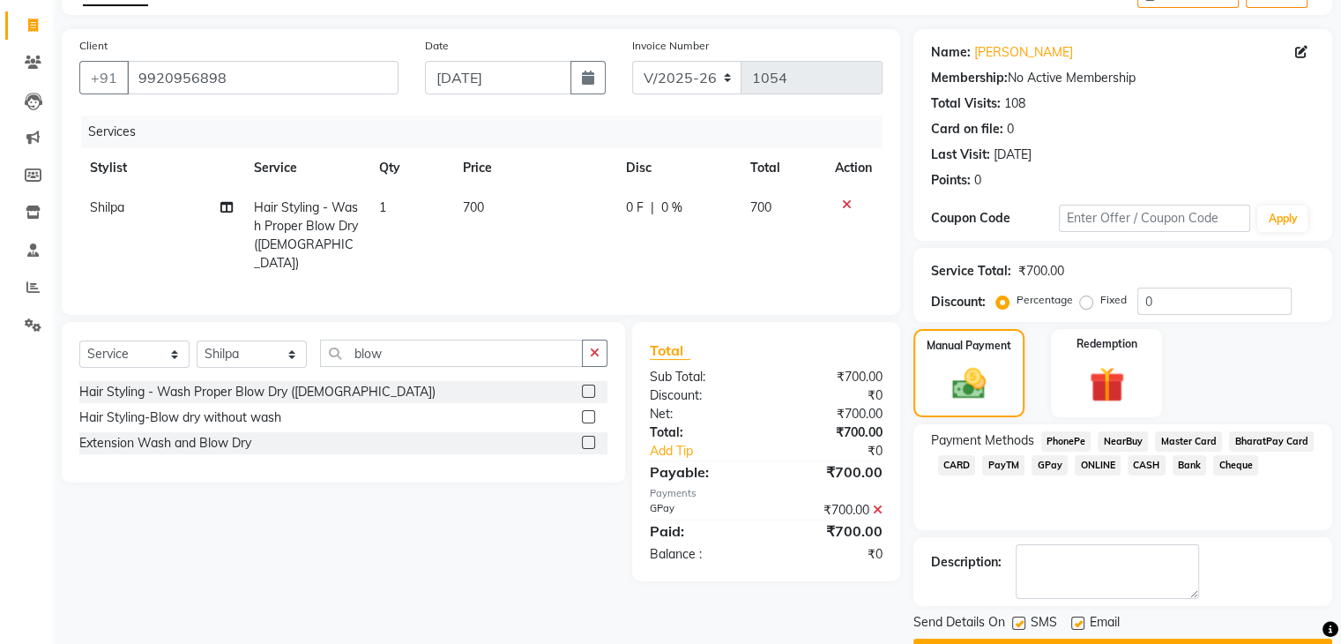
scroll to position [151, 0]
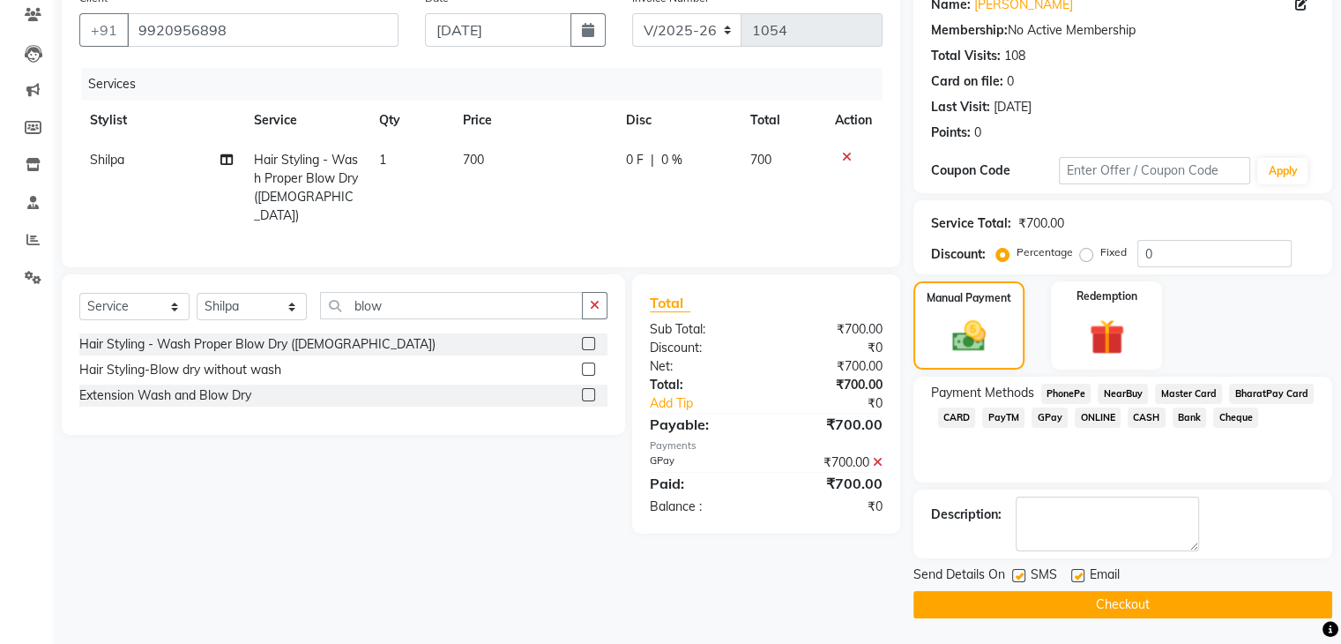
click at [1076, 572] on label at bounding box center [1077, 575] width 13 height 13
click at [1076, 572] on input "checkbox" at bounding box center [1076, 575] width 11 height 11
checkbox input "false"
click at [1024, 573] on label at bounding box center [1018, 575] width 13 height 13
click at [1024, 573] on input "checkbox" at bounding box center [1017, 575] width 11 height 11
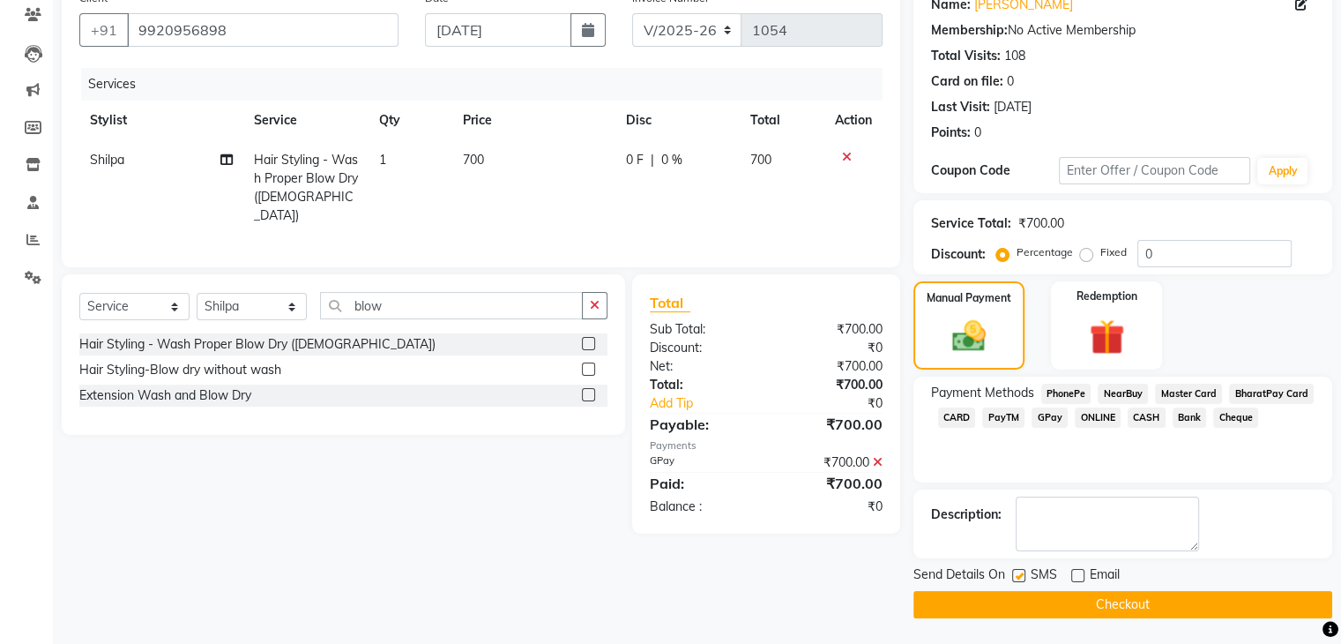
checkbox input "false"
click at [1071, 613] on button "Checkout" at bounding box center [1122, 604] width 419 height 27
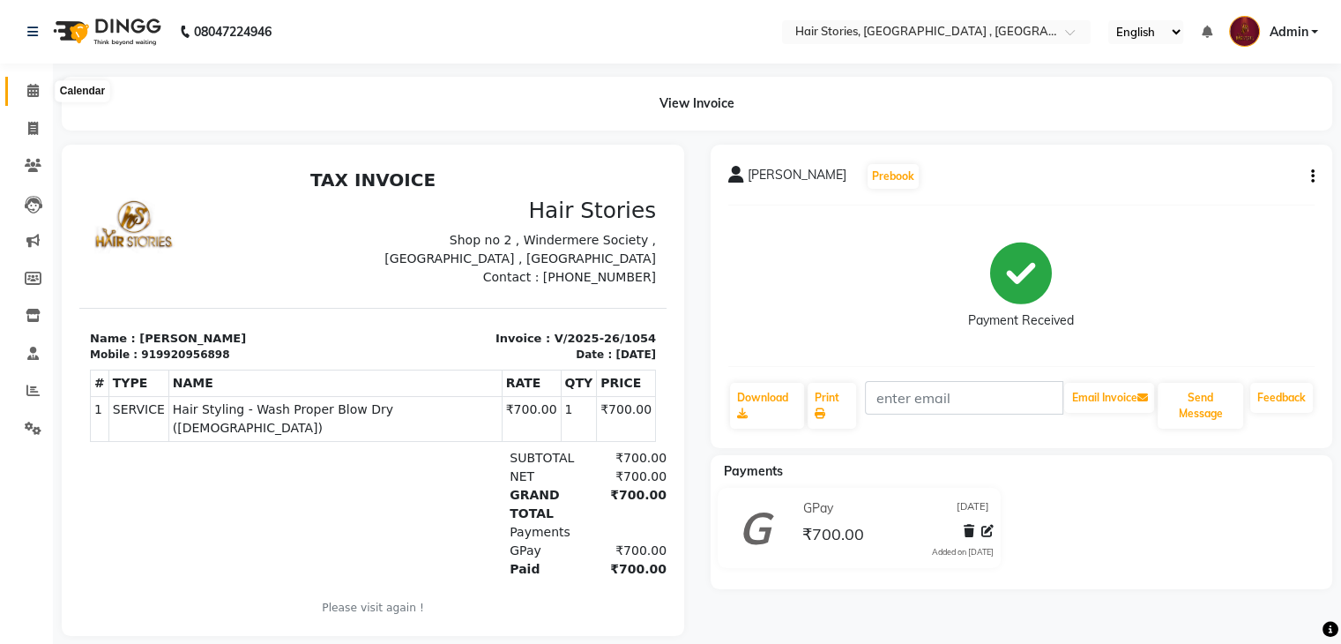
click at [22, 99] on span at bounding box center [33, 91] width 31 height 20
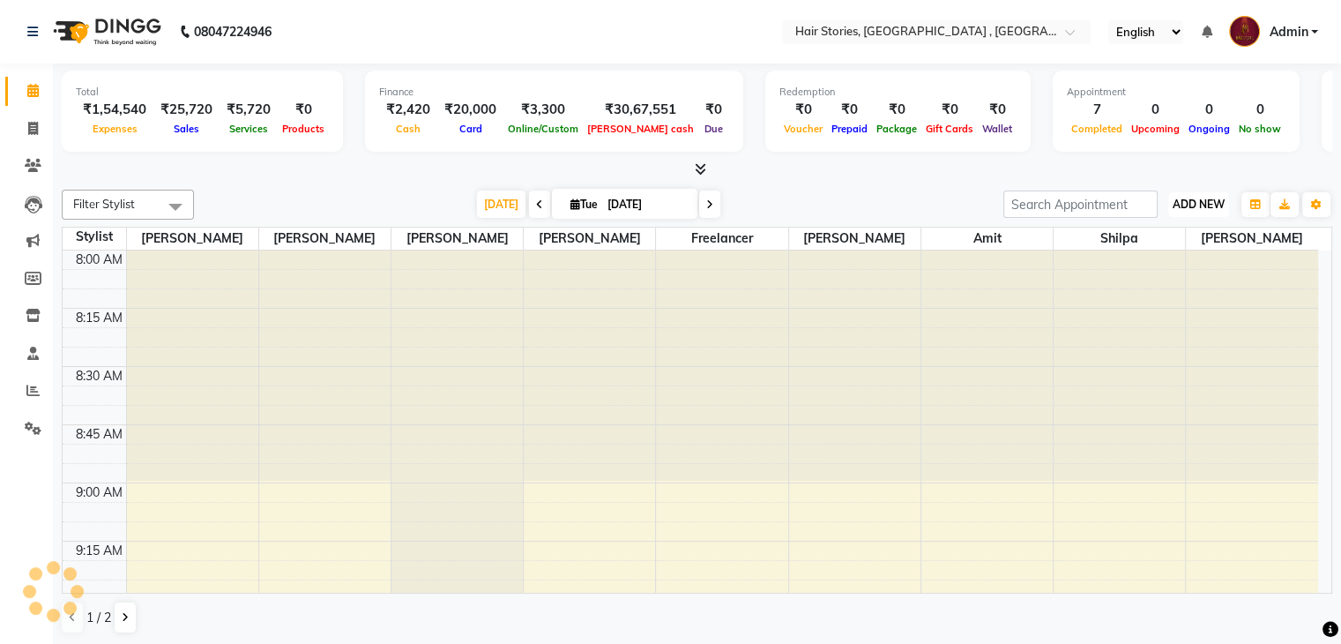
click at [1196, 193] on button "ADD NEW Toggle Dropdown" at bounding box center [1198, 204] width 61 height 25
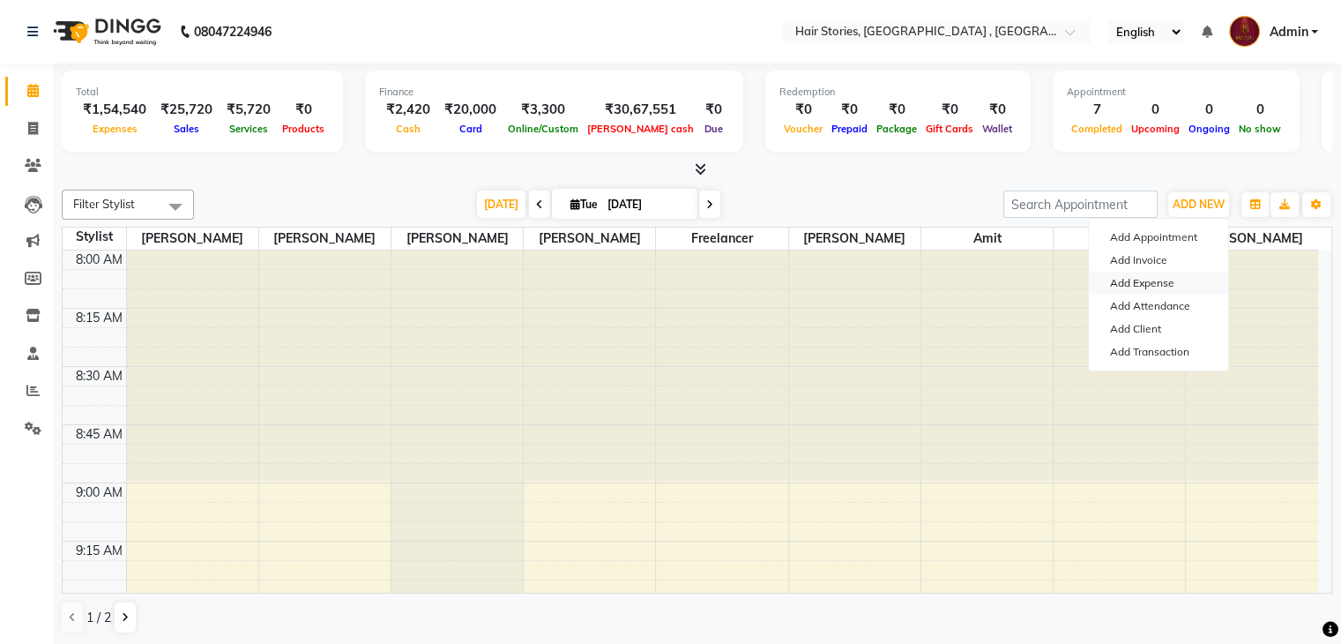
click at [1147, 290] on link "Add Expense" at bounding box center [1158, 283] width 139 height 23
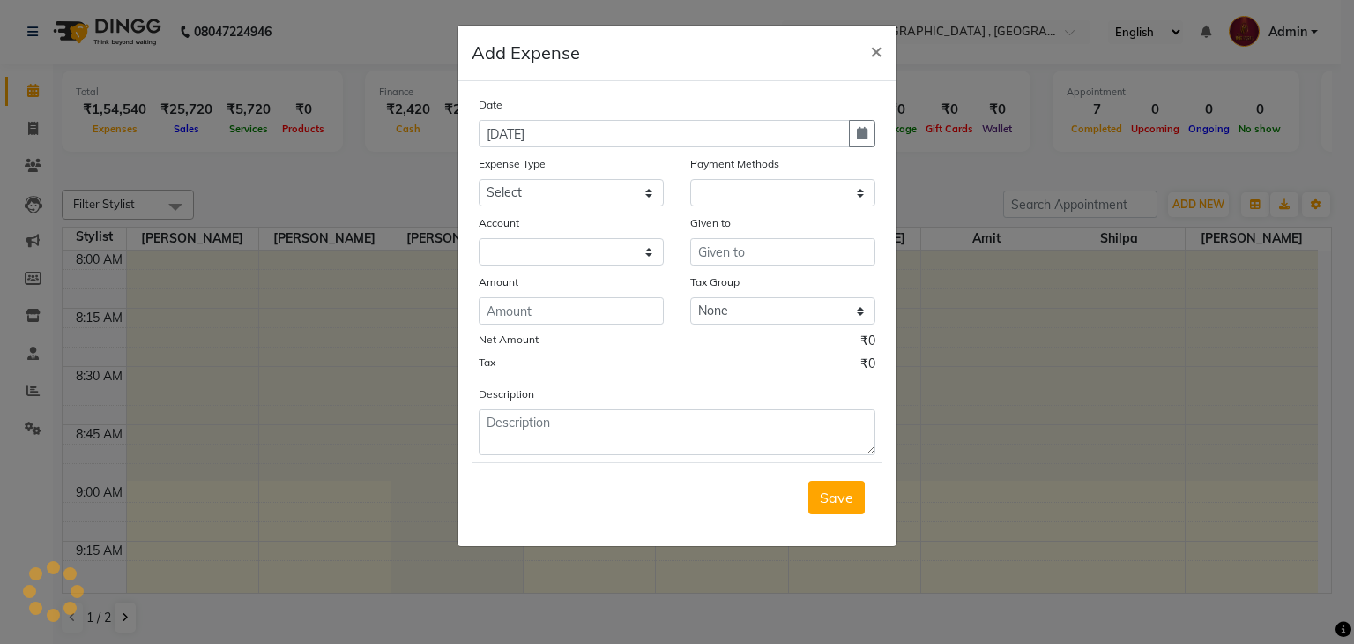
select select "1"
select select "2438"
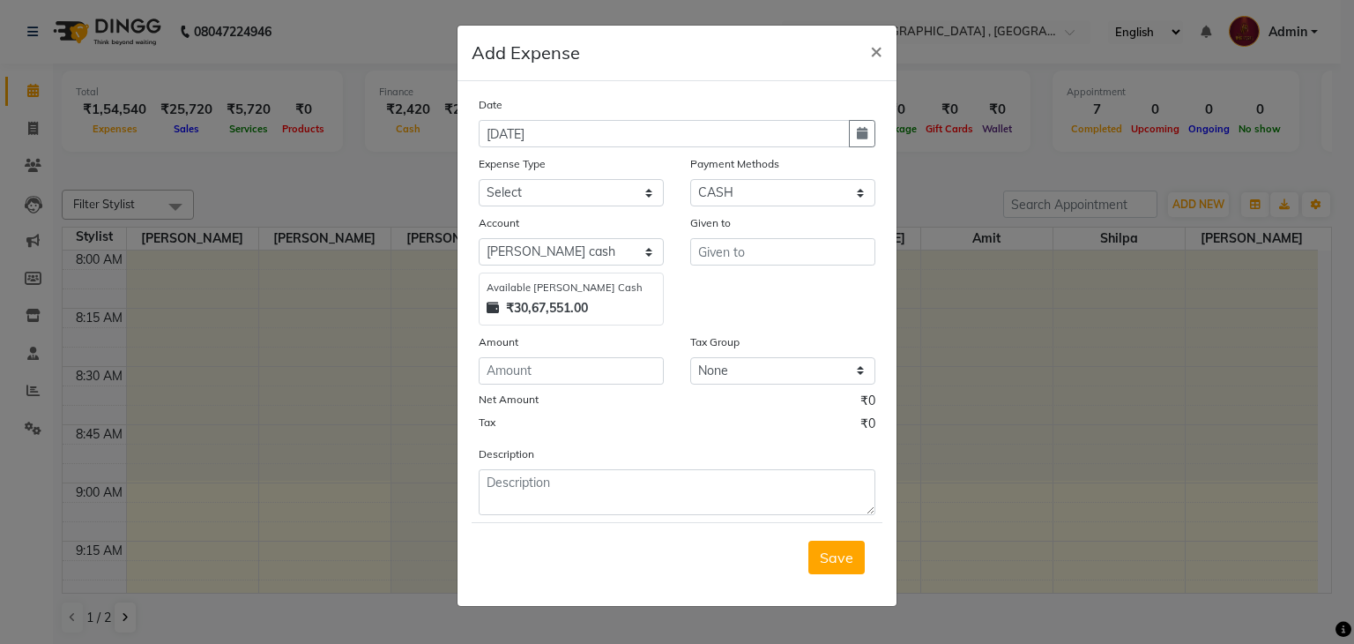
click at [608, 218] on div "Account" at bounding box center [571, 225] width 185 height 25
click at [608, 202] on select "Select Advance Salary Amits Expense Bank charges Car maintenance Cash transfer …" at bounding box center [571, 192] width 185 height 27
select select "4093"
click at [479, 181] on select "Select Advance Salary Amits Expense Bank charges Car maintenance Cash transfer …" at bounding box center [571, 192] width 185 height 27
click at [762, 195] on select "Select PhonePe NearBuy Package Master Card BharatPay Card CARD PayTM Prepaid Vo…" at bounding box center [782, 192] width 185 height 27
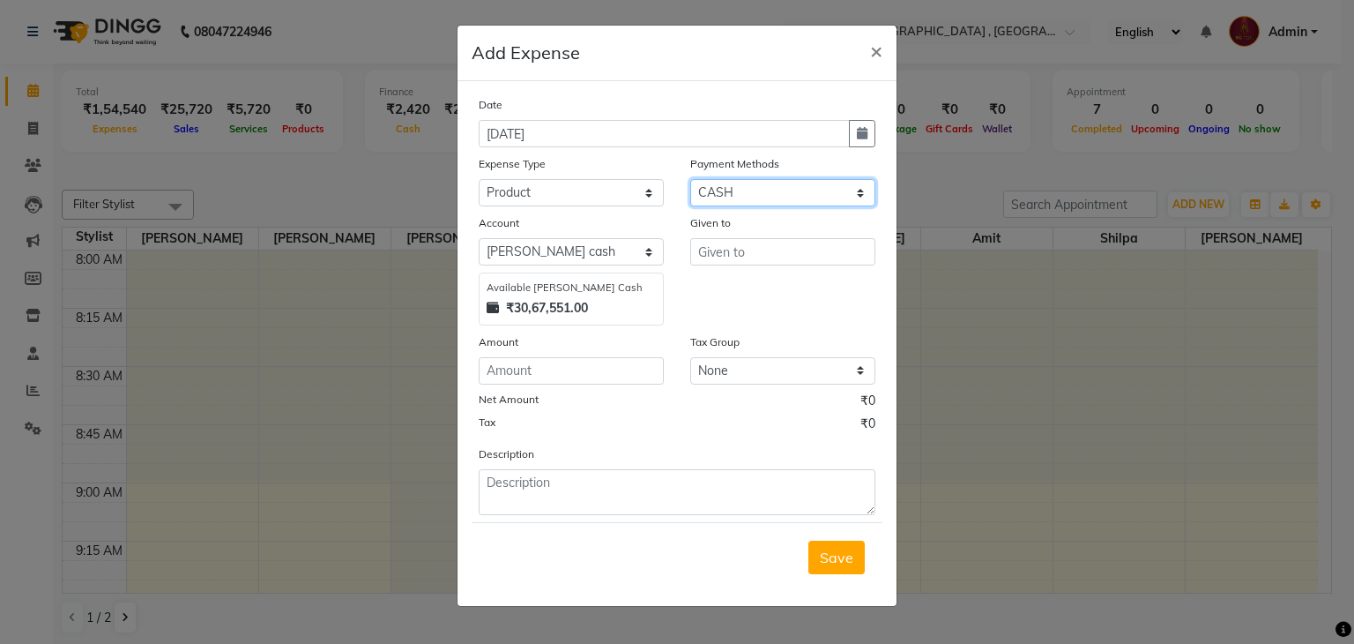
select select "17"
click at [690, 181] on select "Select PhonePe NearBuy Package Master Card BharatPay Card CARD PayTM Prepaid Vo…" at bounding box center [782, 192] width 185 height 27
select select "560"
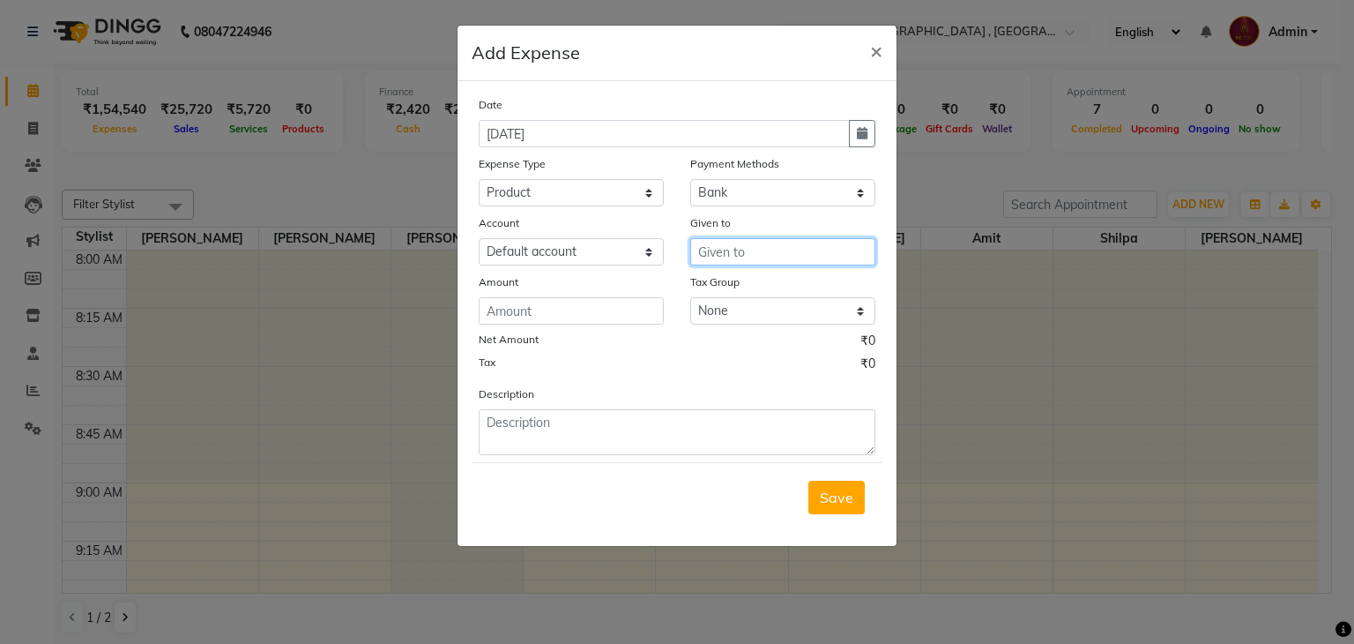
click at [723, 250] on input "text" at bounding box center [782, 251] width 185 height 27
type input "Beauty Glow"
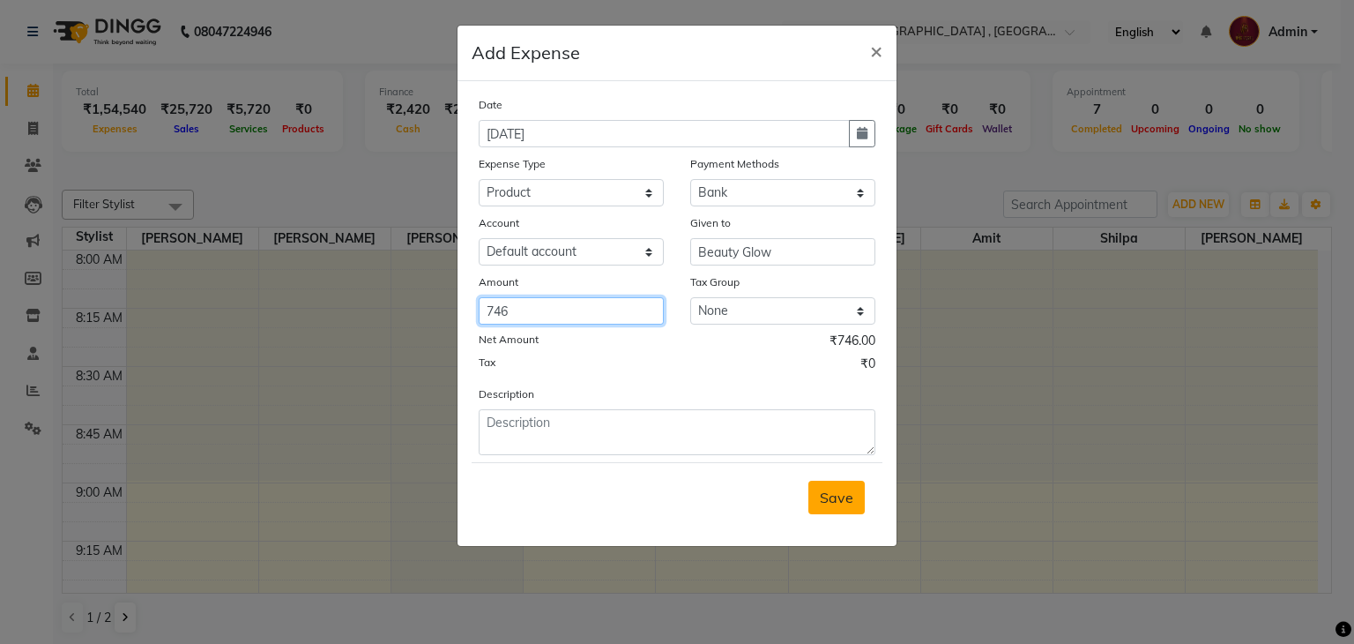
type input "746"
click at [833, 495] on span "Save" at bounding box center [837, 497] width 34 height 18
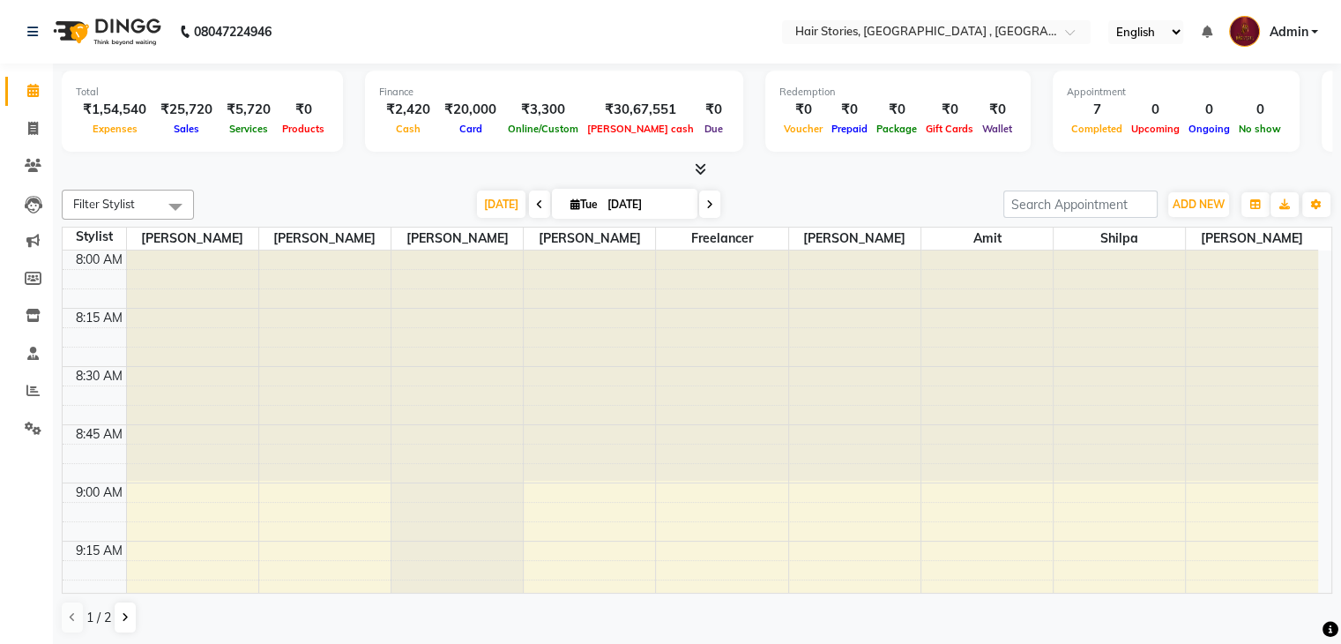
click at [702, 172] on icon at bounding box center [700, 168] width 11 height 13
